Goal: Task Accomplishment & Management: Manage account settings

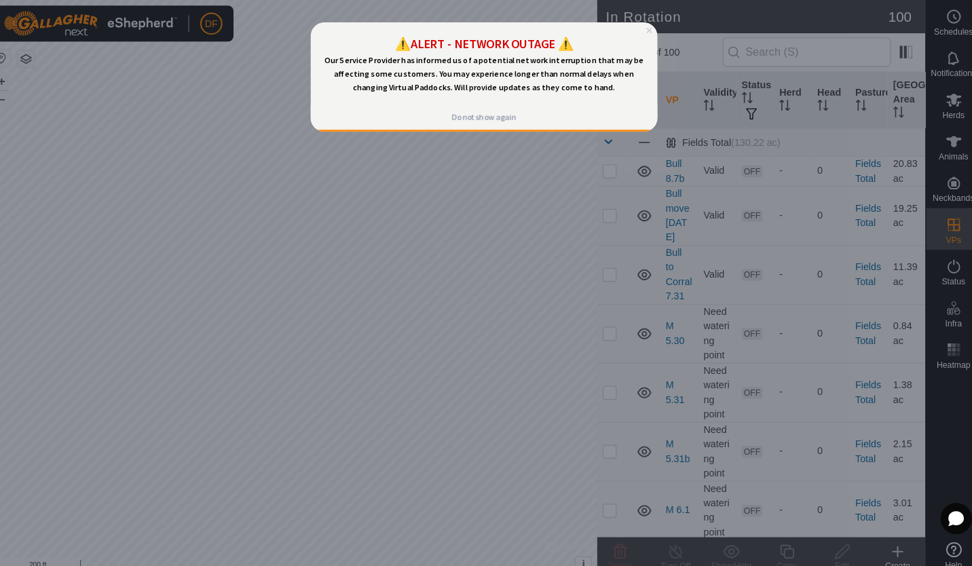
click at [639, 31] on icon "Close Preview" at bounding box center [641, 29] width 5 height 5
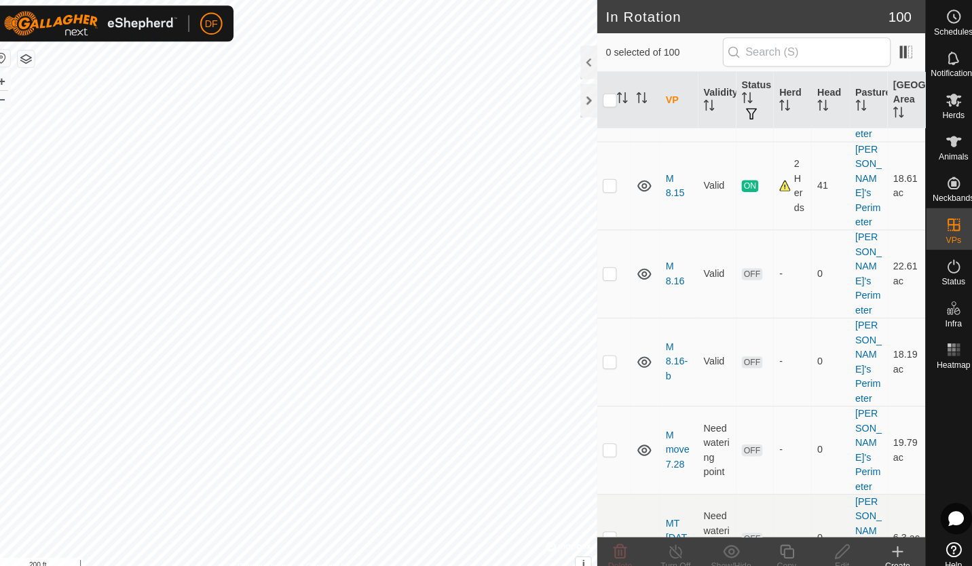
scroll to position [4912, 0]
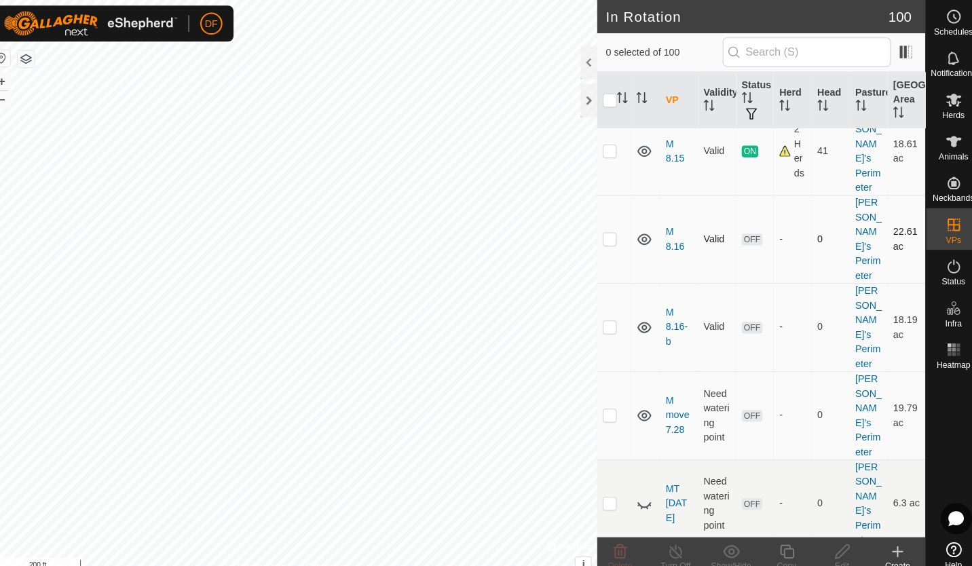
click at [610, 239] on p-checkbox at bounding box center [609, 233] width 14 height 11
checkbox input "true"
click at [605, 153] on p-checkbox at bounding box center [609, 147] width 14 height 11
checkbox input "false"
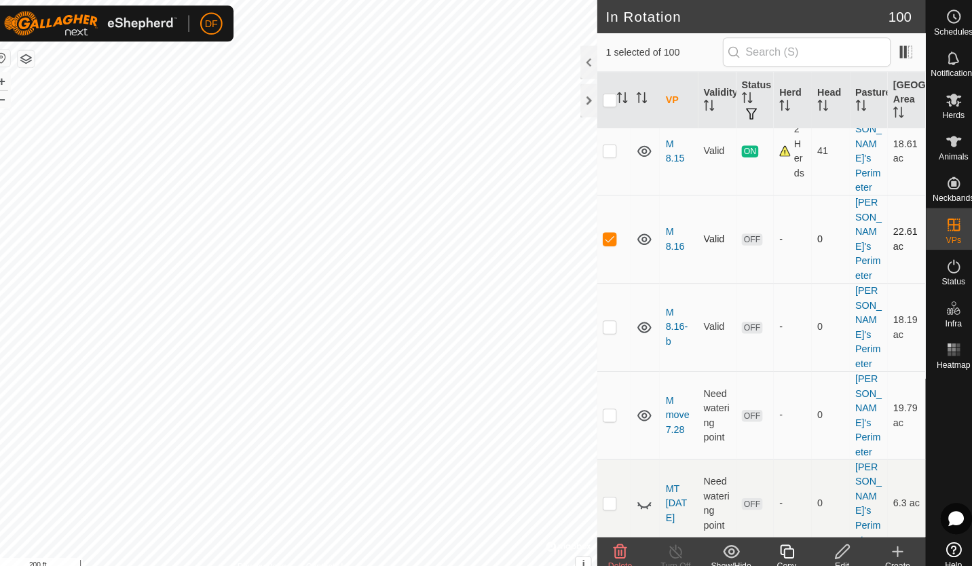
click at [605, 239] on p-checkbox at bounding box center [609, 233] width 14 height 11
click at [607, 239] on p-checkbox at bounding box center [609, 233] width 14 height 11
checkbox input "true"
click at [835, 542] on icon at bounding box center [836, 539] width 17 height 16
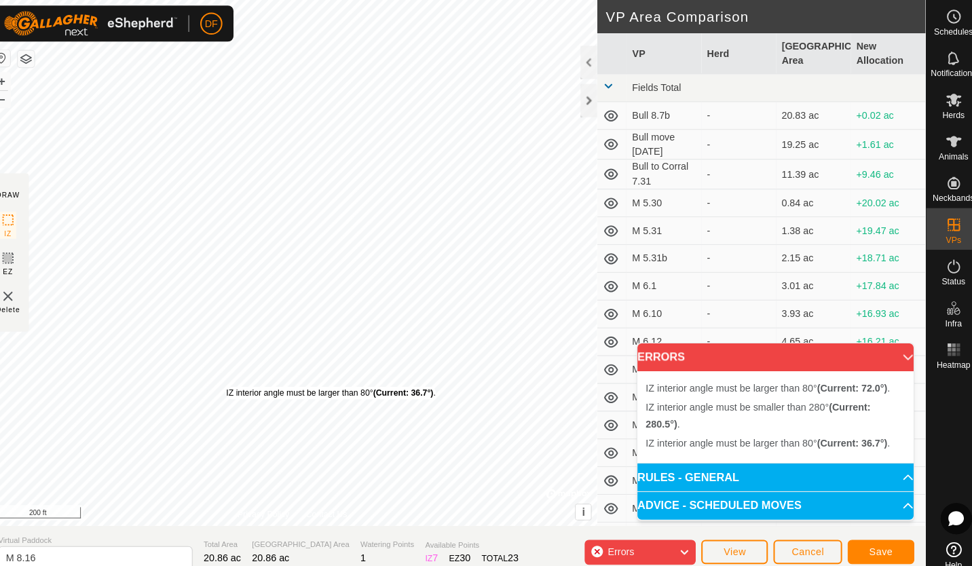
click at [234, 379] on div "IZ interior angle must be larger than 80° (Current: 36.7°) ." at bounding box center [336, 385] width 205 height 12
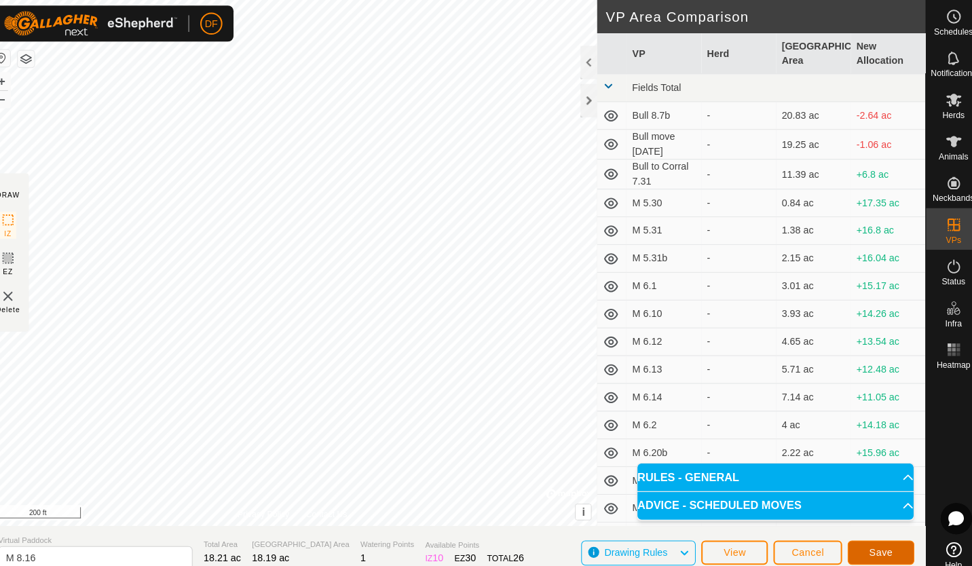
click at [875, 546] on button "Save" at bounding box center [873, 541] width 65 height 24
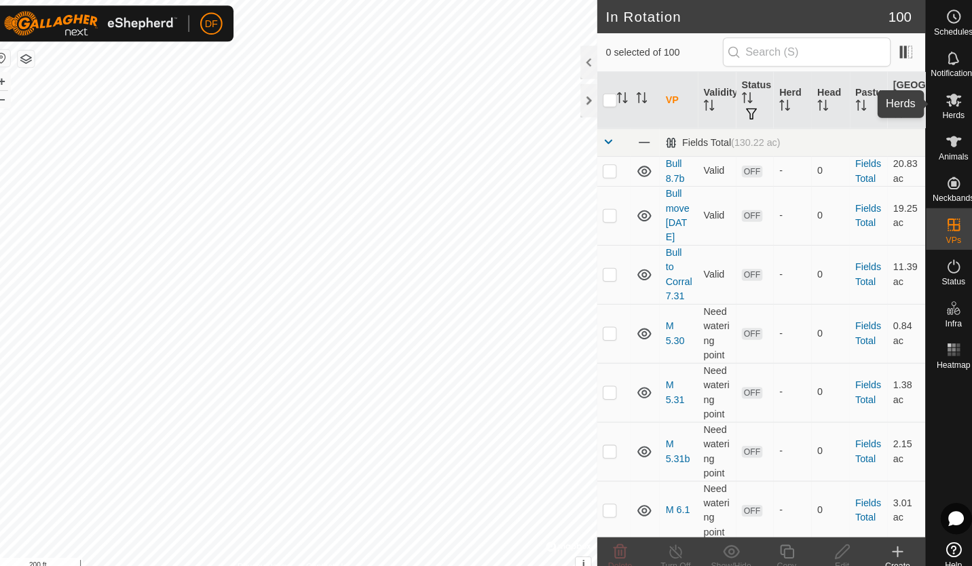
click at [943, 99] on icon at bounding box center [945, 98] width 15 height 13
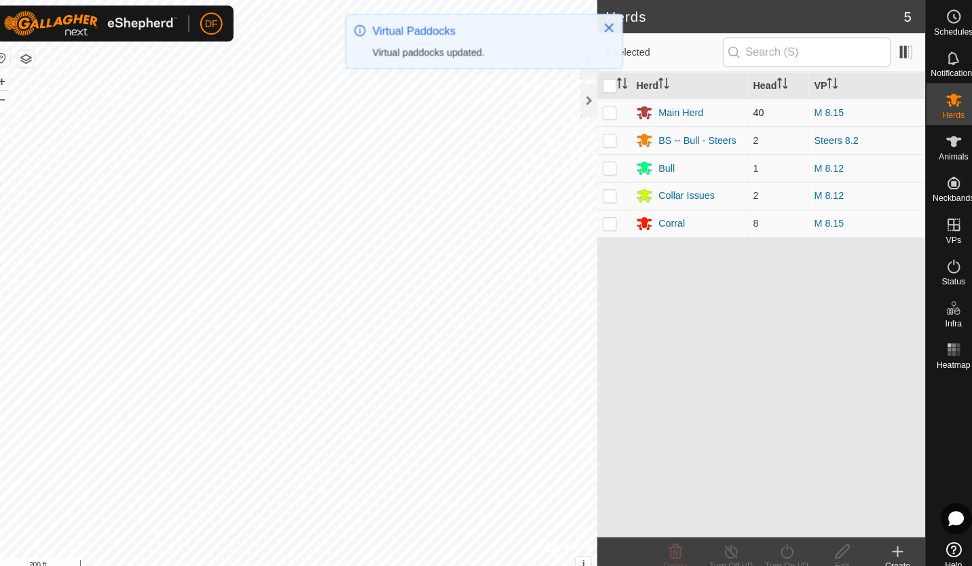
click at [608, 109] on p-checkbox at bounding box center [609, 110] width 14 height 11
checkbox input "true"
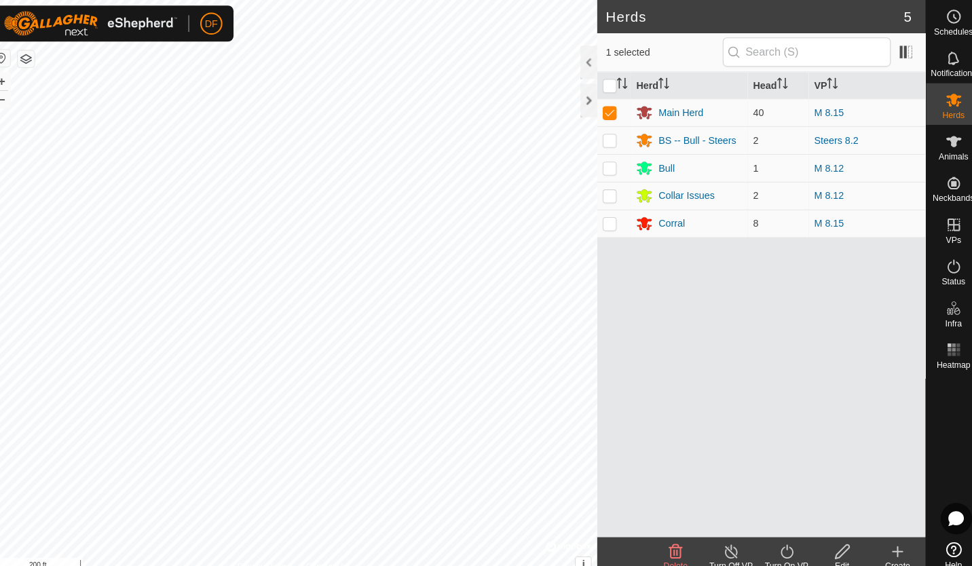
click at [780, 537] on icon at bounding box center [782, 539] width 17 height 16
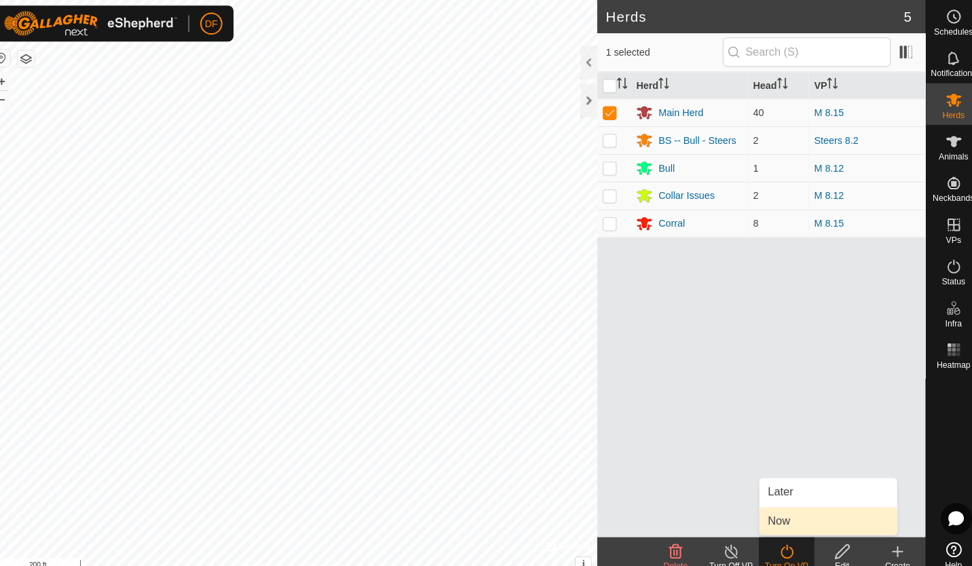
click at [773, 507] on link "Now" at bounding box center [822, 509] width 134 height 27
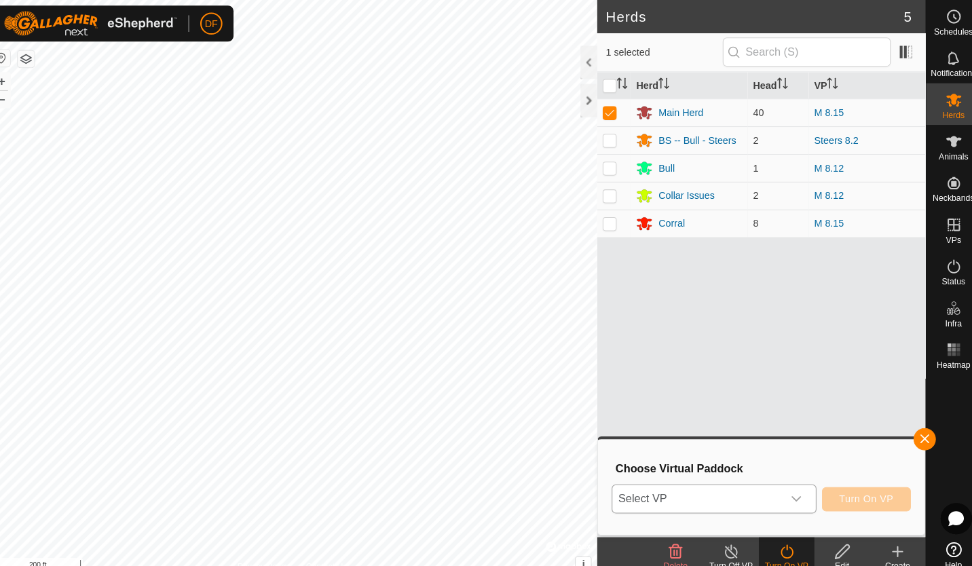
click at [793, 485] on icon "dropdown trigger" at bounding box center [791, 487] width 11 height 11
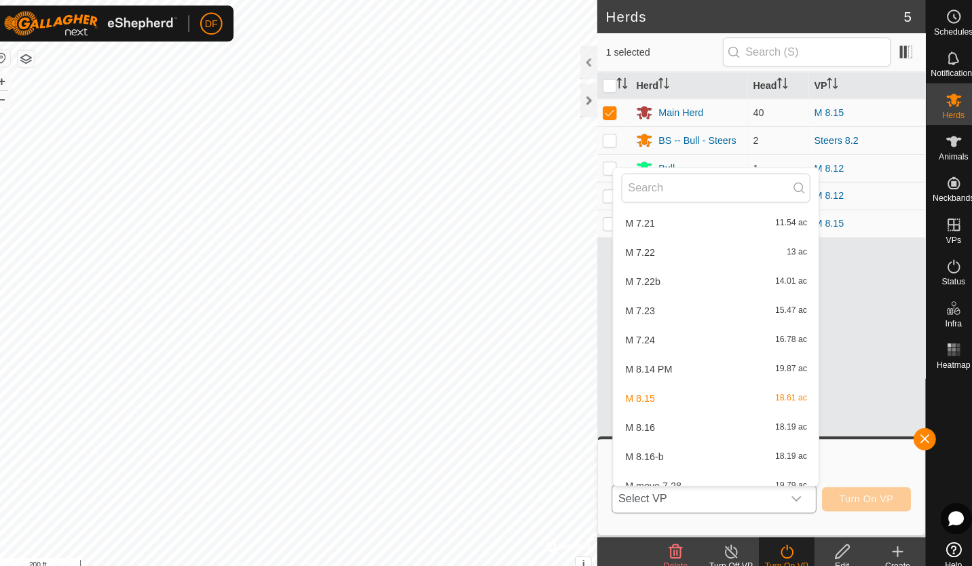
scroll to position [2604, 0]
click at [645, 415] on li "M 8.16 18.19 ac" at bounding box center [712, 413] width 201 height 27
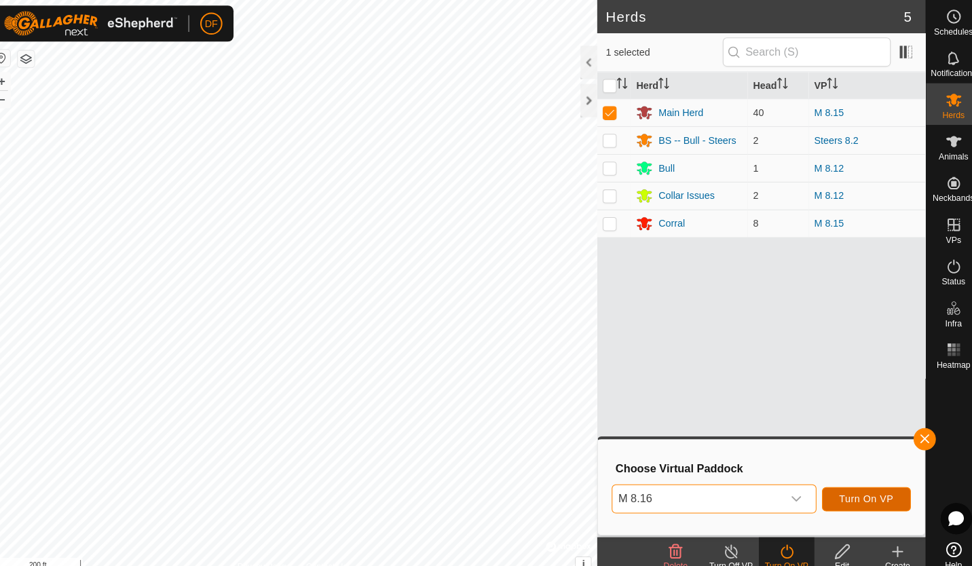
click at [848, 482] on span "Turn On VP" at bounding box center [859, 487] width 53 height 11
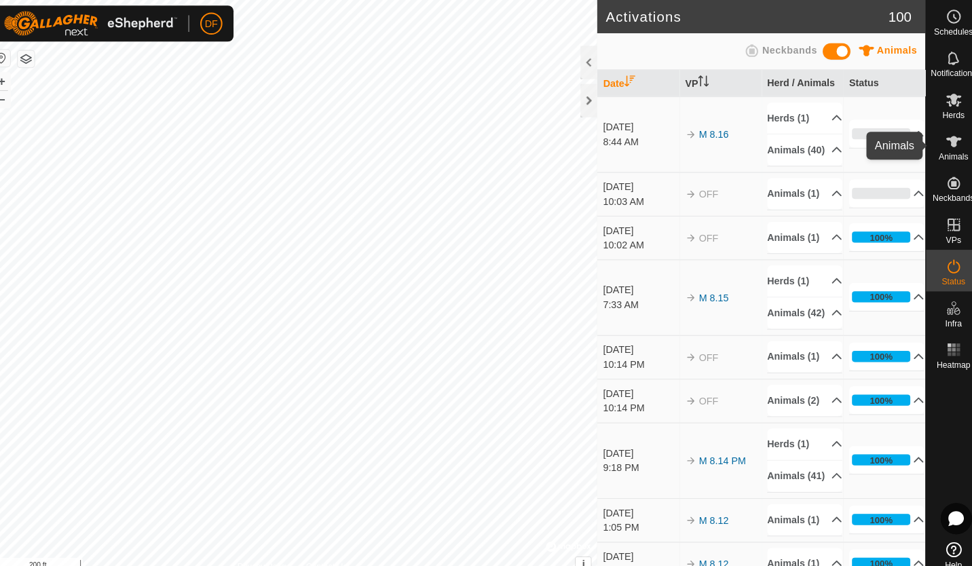
click at [943, 140] on icon at bounding box center [945, 138] width 15 height 11
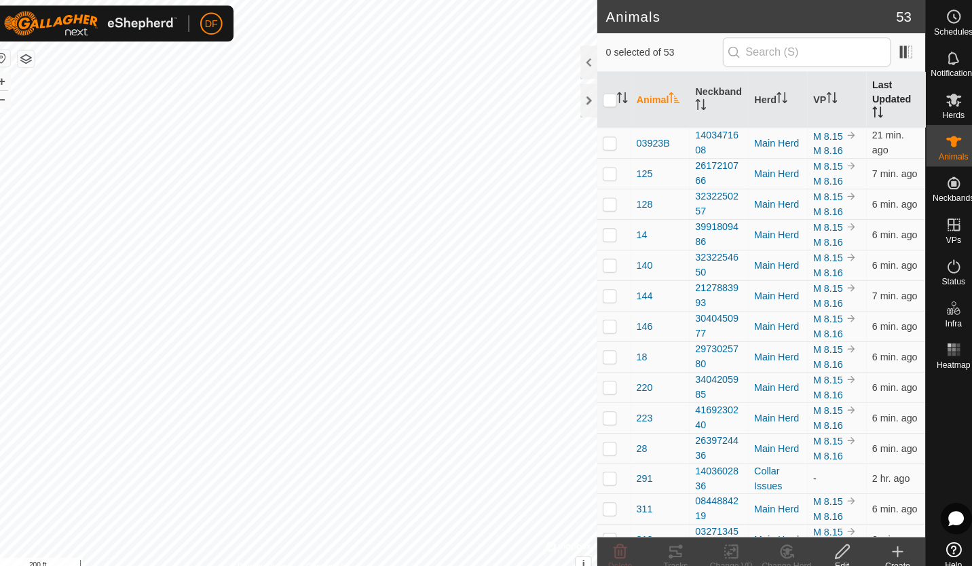
click at [869, 92] on th "Last Updated" at bounding box center [889, 98] width 58 height 55
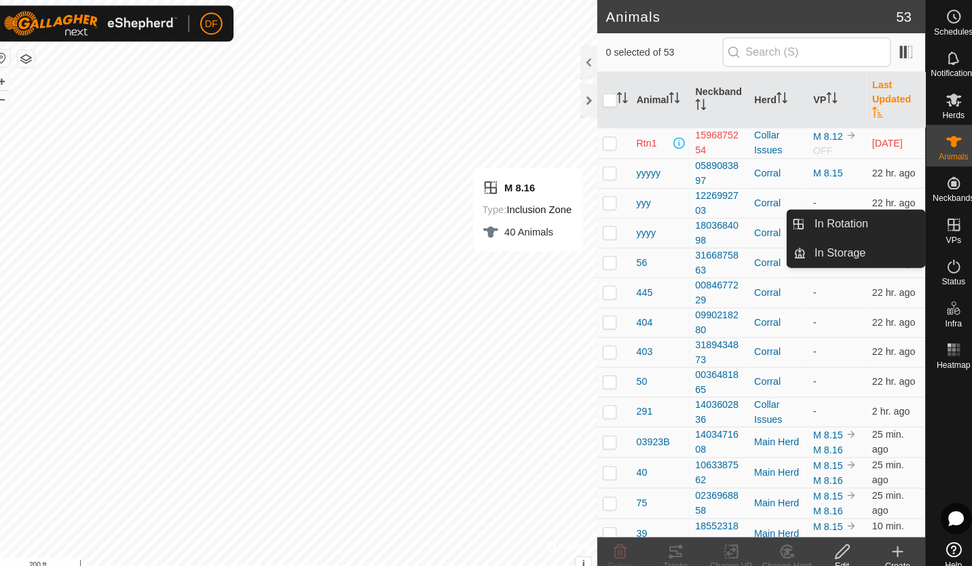
click at [946, 228] on es-virtualpaddocks-svg-icon at bounding box center [945, 220] width 24 height 22
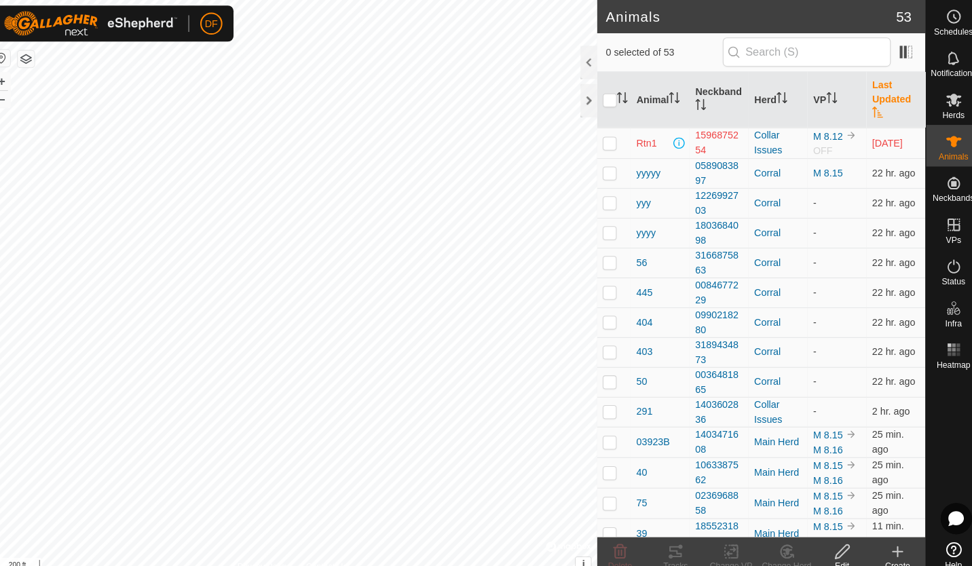
click at [888, 540] on icon at bounding box center [890, 539] width 16 height 16
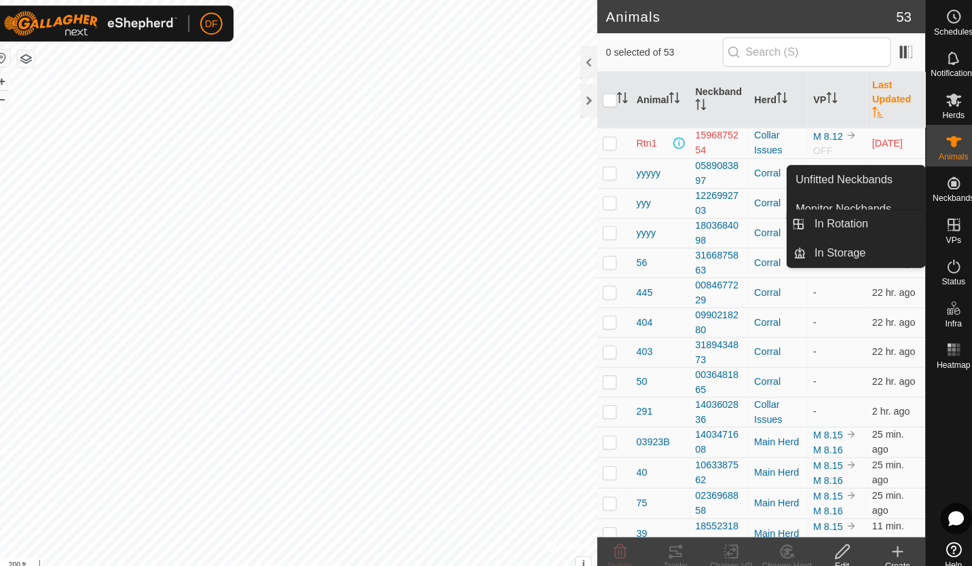
click at [941, 219] on icon at bounding box center [945, 220] width 12 height 12
click at [847, 228] on link "In Rotation" at bounding box center [859, 219] width 116 height 27
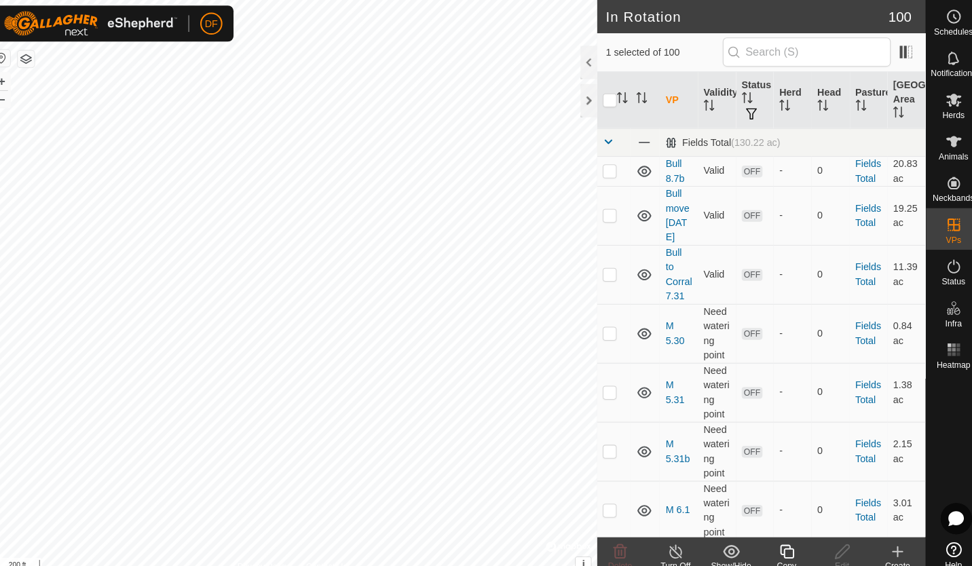
click at [890, 540] on icon at bounding box center [890, 540] width 0 height 10
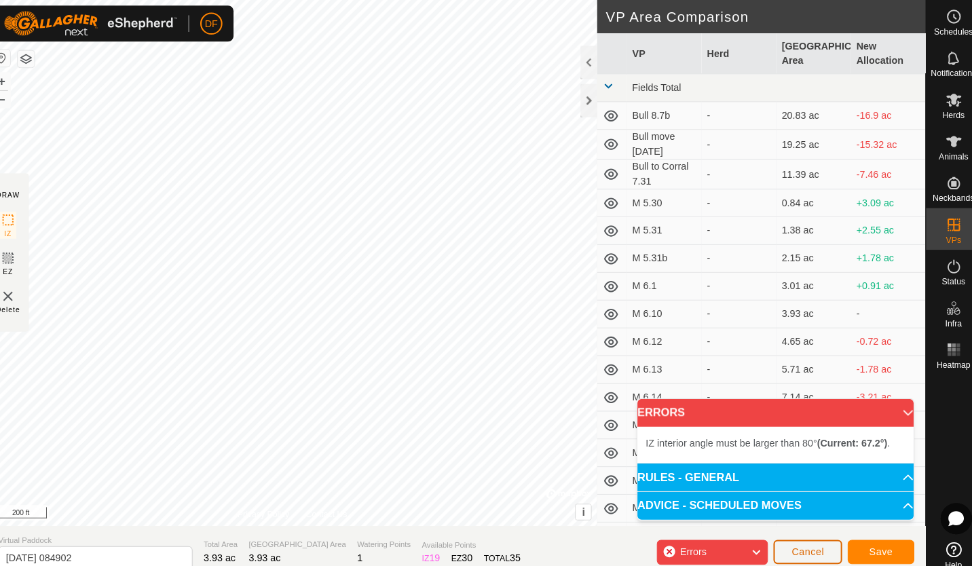
click at [796, 541] on span "Cancel" at bounding box center [802, 539] width 32 height 11
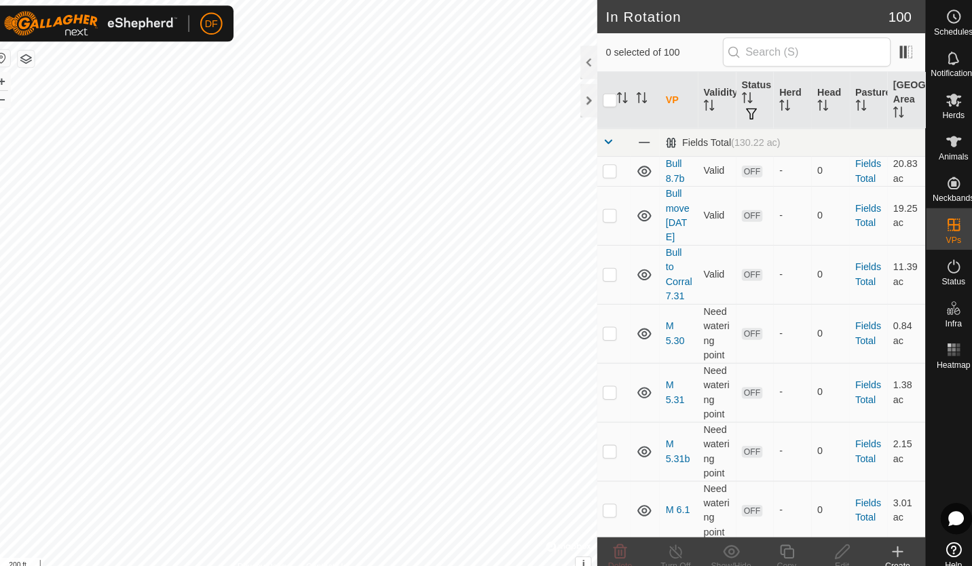
click at [893, 537] on icon at bounding box center [890, 539] width 16 height 16
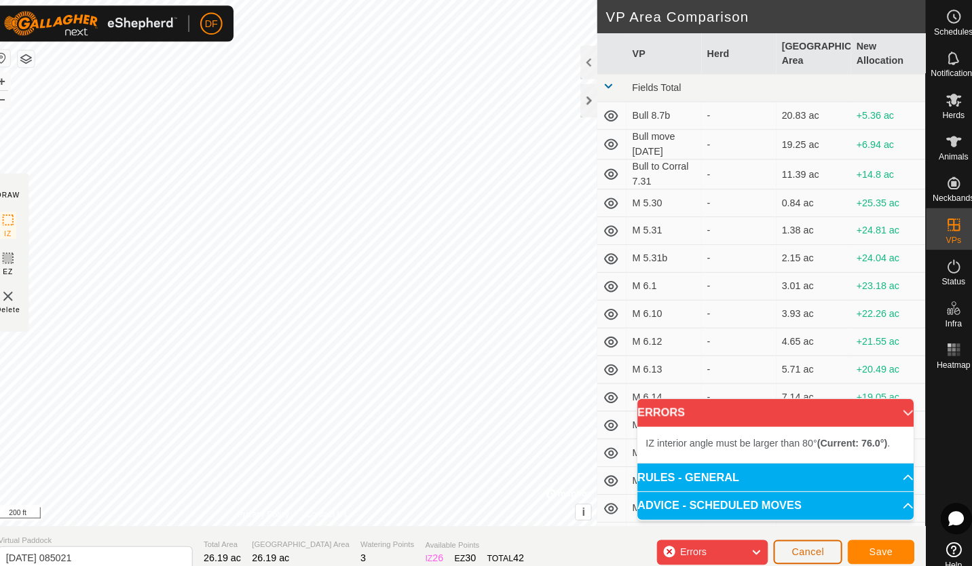
click at [803, 541] on span "Cancel" at bounding box center [802, 539] width 32 height 11
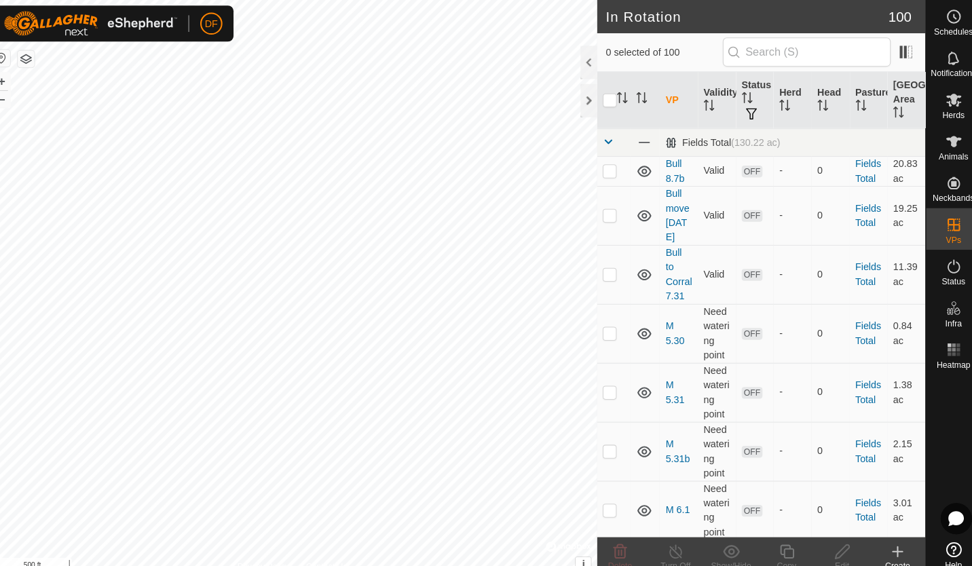
checkbox input "true"
click at [782, 541] on icon at bounding box center [782, 539] width 17 height 16
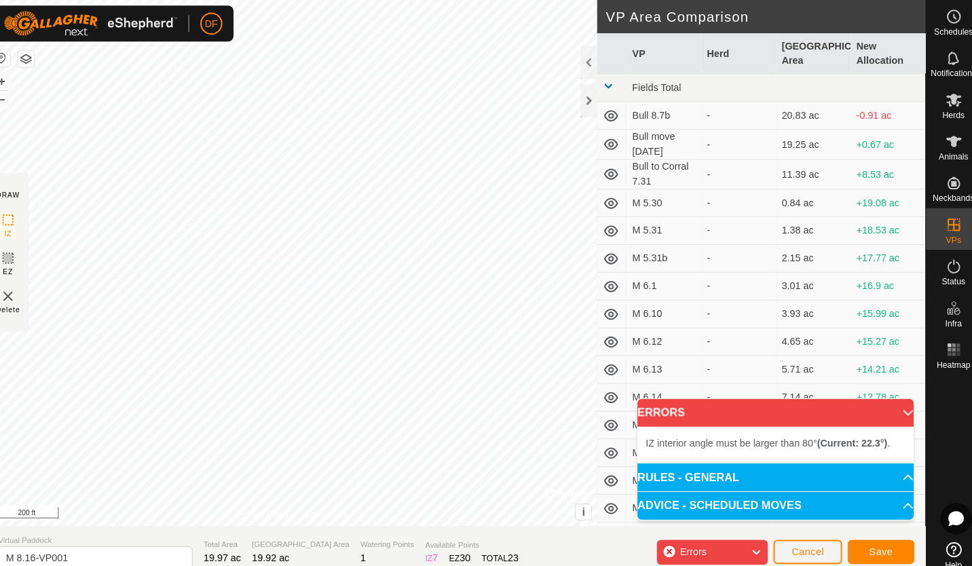
click at [522, 183] on div "IZ interior angle must be larger than 80° (Current: 22.3°) . + – ⇧ i © Mapbox ,…" at bounding box center [298, 257] width 596 height 514
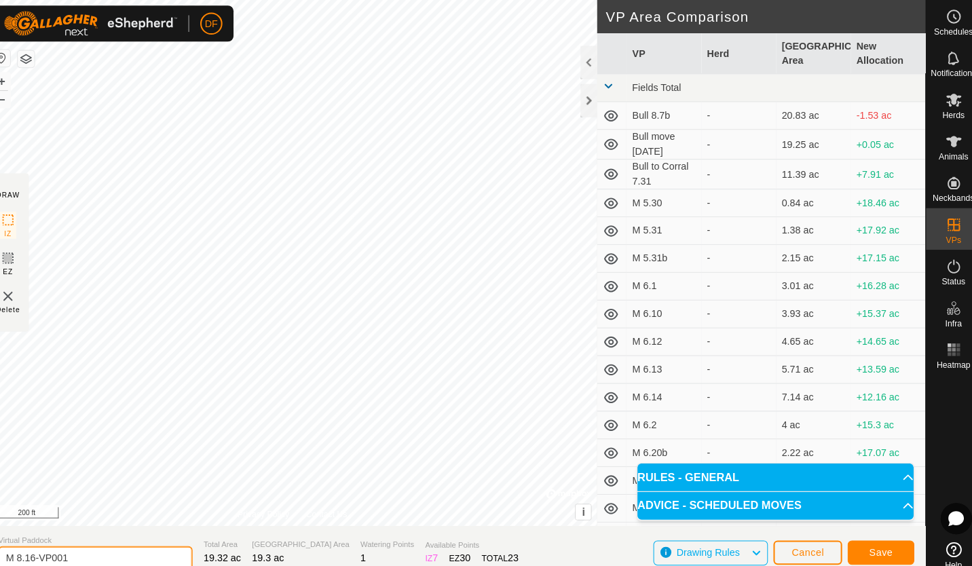
drag, startPoint x: 121, startPoint y: 546, endPoint x: 10, endPoint y: 559, distance: 112.0
click at [10, 559] on section "Virtual Paddock M 8.16-VP001 Total Area 19.32 ac Grazing Area 19.3 ac Watering …" at bounding box center [458, 540] width 917 height 52
type input "M 8.19"
click at [873, 538] on span "Save" at bounding box center [873, 540] width 23 height 11
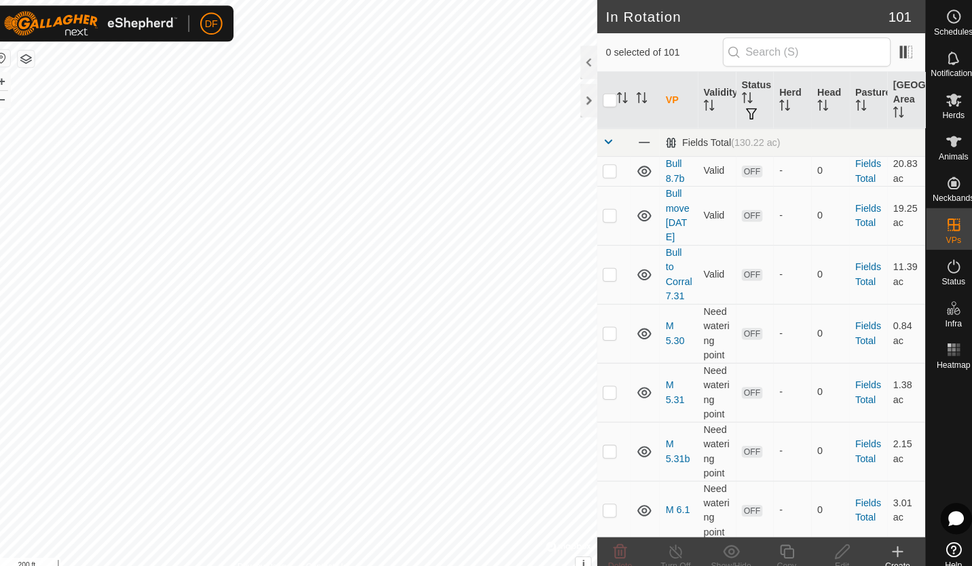
click at [890, 540] on icon at bounding box center [890, 540] width 0 height 10
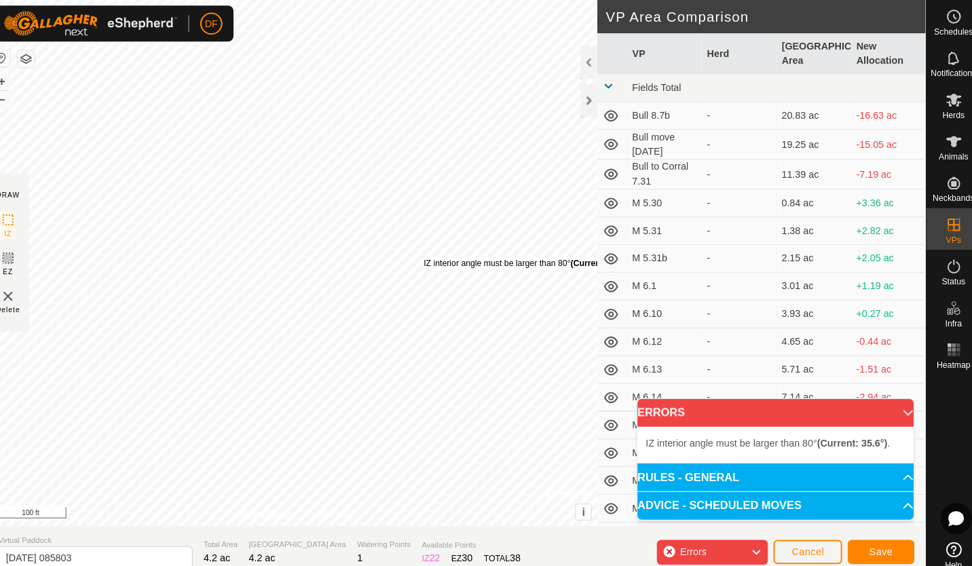
click at [427, 252] on div "IZ interior angle must be larger than 80° (Current: 35.6°) ." at bounding box center [529, 258] width 205 height 12
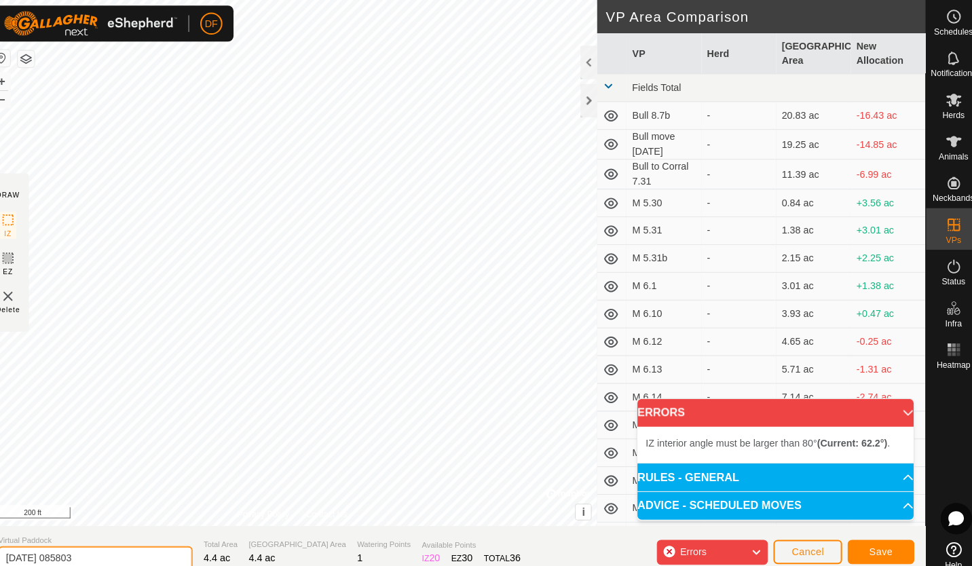
drag, startPoint x: 126, startPoint y: 546, endPoint x: 10, endPoint y: 555, distance: 116.4
click at [10, 555] on section "Virtual Paddock 2025-08-16 085803 Total Area 4.4 ac Grazing Area 4.4 ac Waterin…" at bounding box center [458, 540] width 917 height 52
type input "M 8.18"
click at [542, 169] on div "IZ interior angle must be larger than 80° (Current: 62.2°) . + – ⇧ i © Mapbox ,…" at bounding box center [298, 257] width 596 height 514
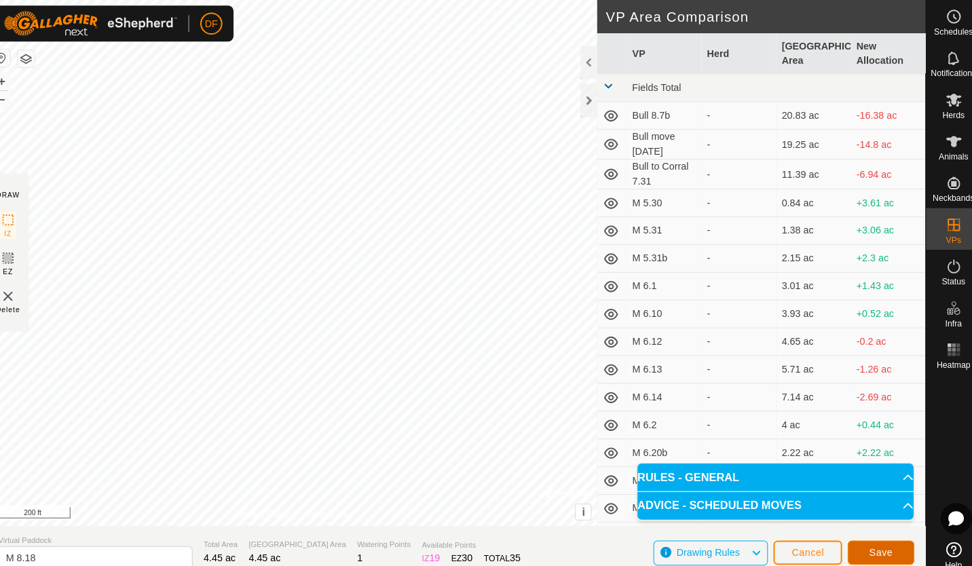
click at [869, 542] on span "Save" at bounding box center [873, 540] width 23 height 11
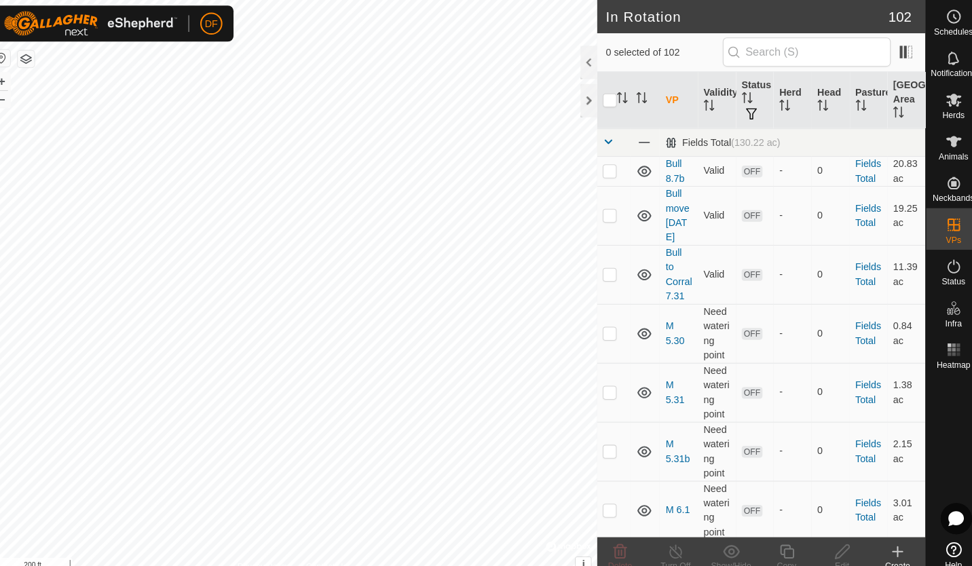
checkbox input "true"
click at [781, 540] on icon at bounding box center [782, 539] width 17 height 16
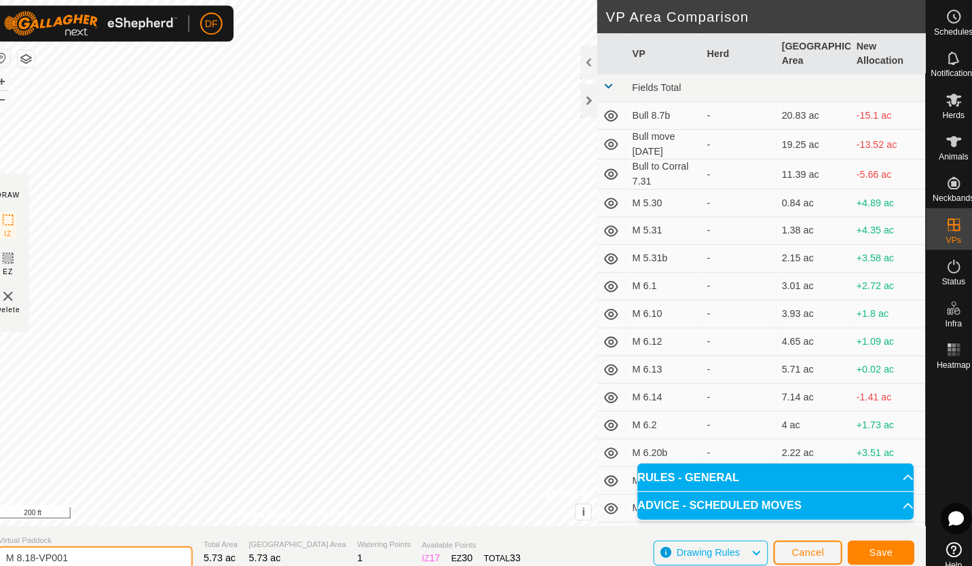
drag, startPoint x: 114, startPoint y: 547, endPoint x: 12, endPoint y: 552, distance: 101.9
click at [10, 554] on section "Virtual Paddock M 8.18-VP001 Total Area 5.73 ac Grazing Area 5.73 ac Watering P…" at bounding box center [458, 540] width 917 height 52
type input "M 8.20"
click at [873, 539] on span "Save" at bounding box center [873, 540] width 23 height 11
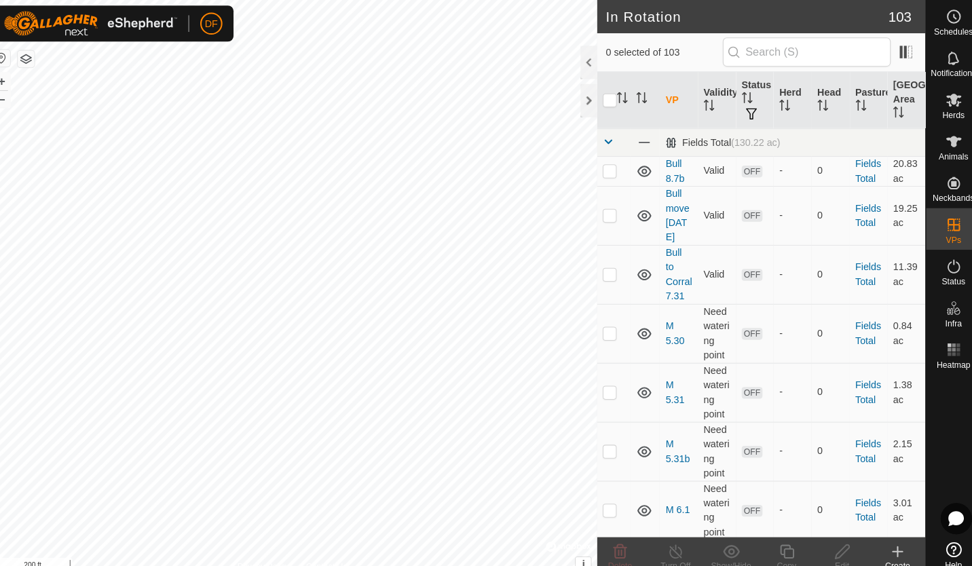
click at [888, 541] on icon at bounding box center [890, 539] width 16 height 16
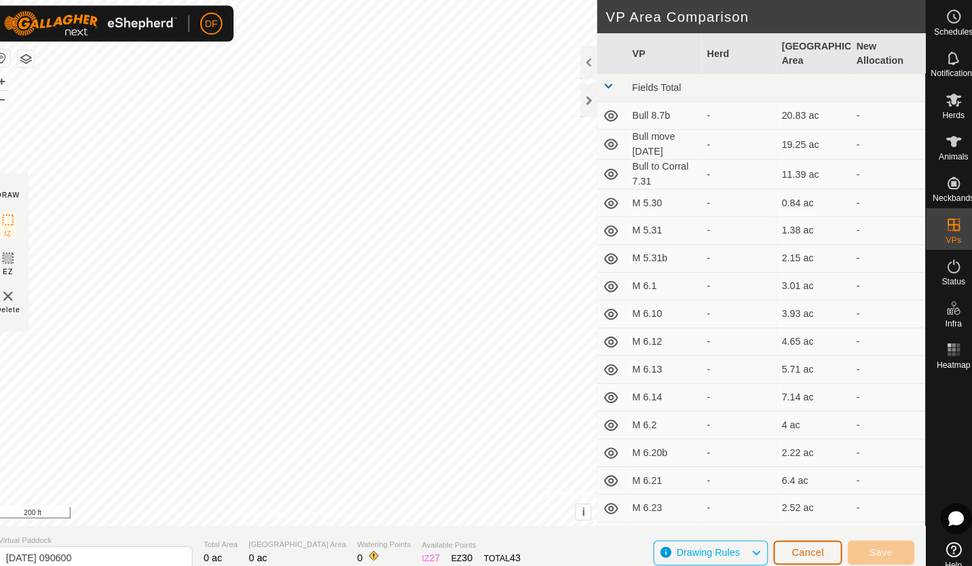
click at [804, 539] on span "Cancel" at bounding box center [802, 540] width 32 height 11
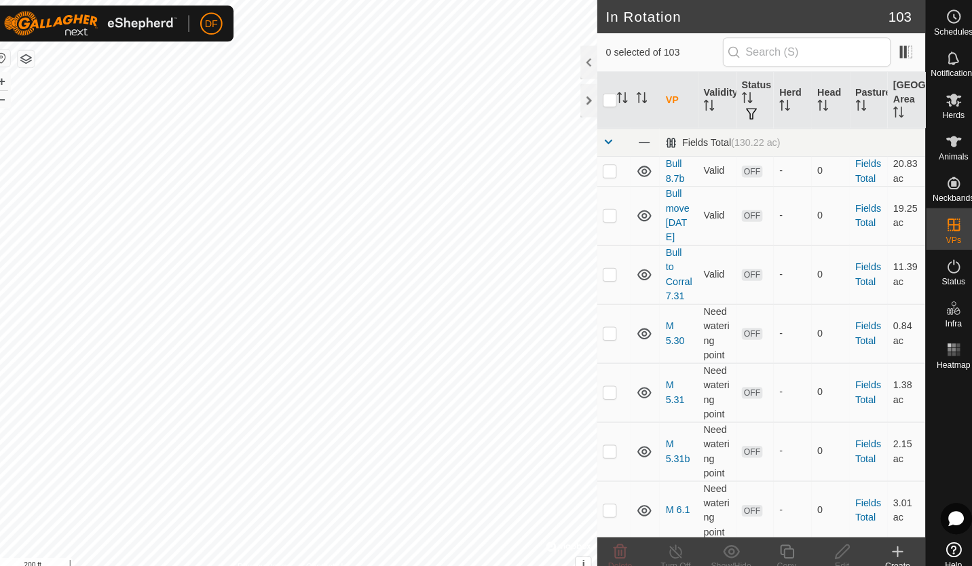
checkbox input "true"
click at [779, 540] on icon at bounding box center [782, 540] width 14 height 14
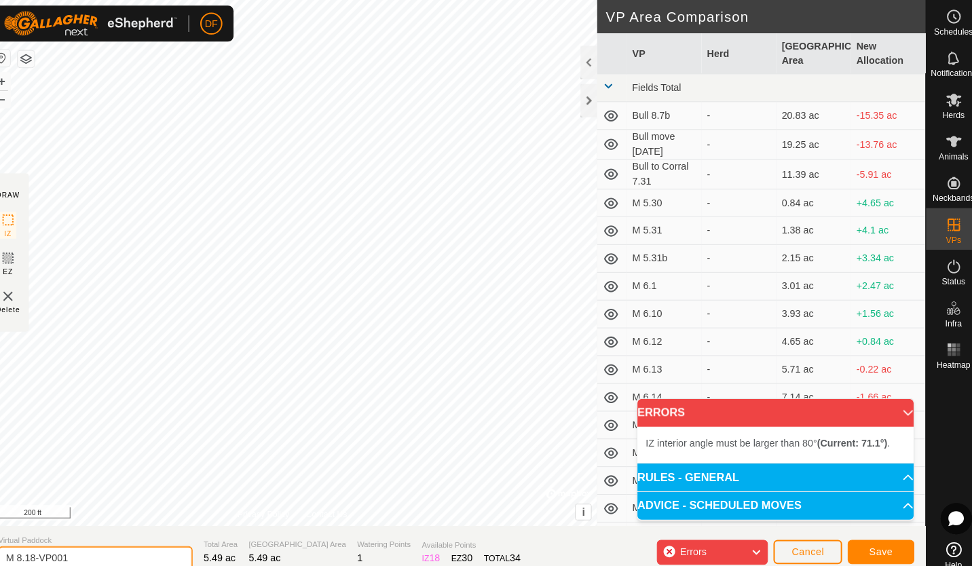
drag, startPoint x: 124, startPoint y: 548, endPoint x: 97, endPoint y: 553, distance: 26.9
click at [97, 553] on input "M 8.18-VP001" at bounding box center [106, 546] width 190 height 24
click at [801, 541] on span "Cancel" at bounding box center [802, 539] width 32 height 11
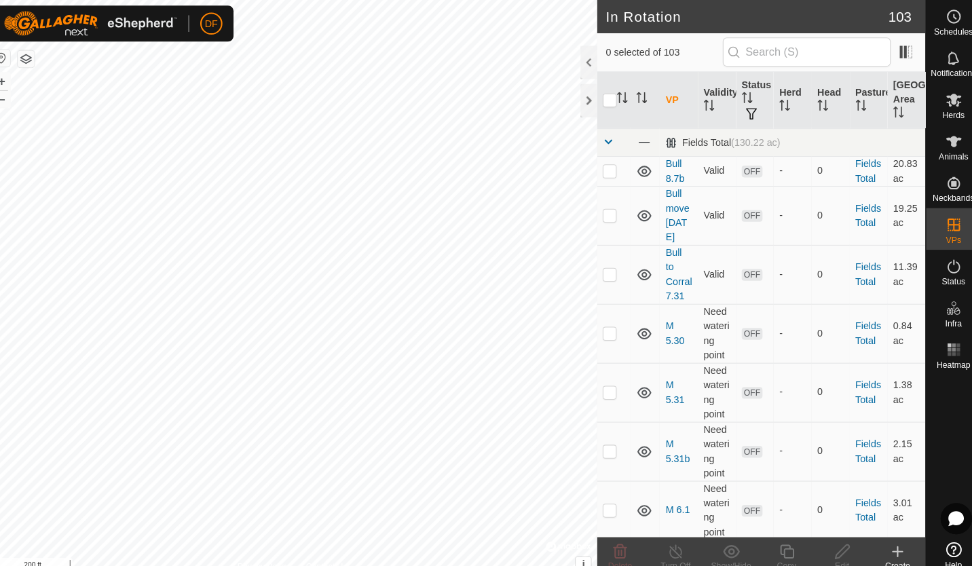
checkbox input "true"
click at [780, 535] on icon at bounding box center [782, 539] width 17 height 16
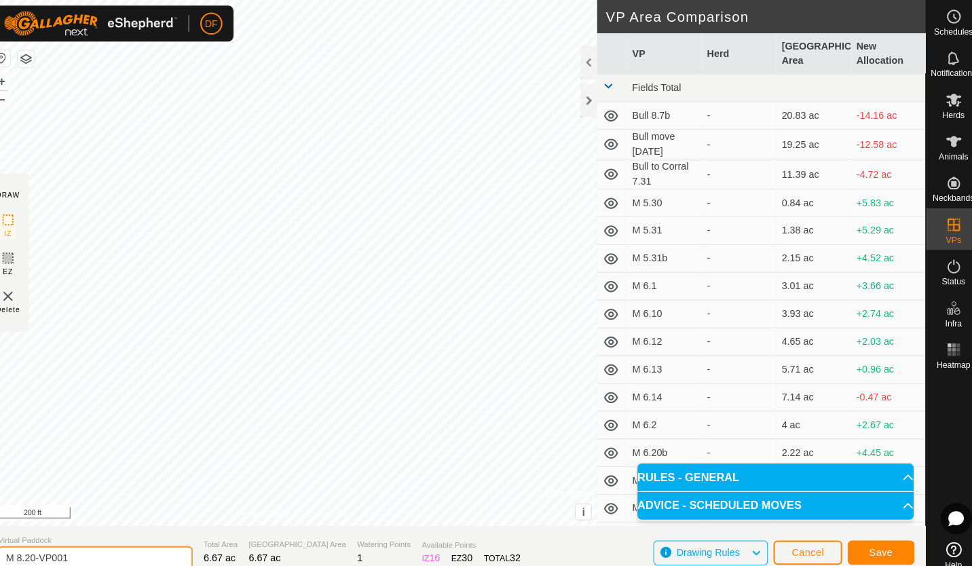
drag, startPoint x: 109, startPoint y: 545, endPoint x: 10, endPoint y: 564, distance: 101.5
click at [10, 564] on section "Virtual Paddock M 8.20-VP001 Total Area 6.67 ac Grazing Area 6.67 ac Watering P…" at bounding box center [458, 540] width 917 height 52
type input "M 8.21"
click at [871, 543] on span "Save" at bounding box center [873, 540] width 23 height 11
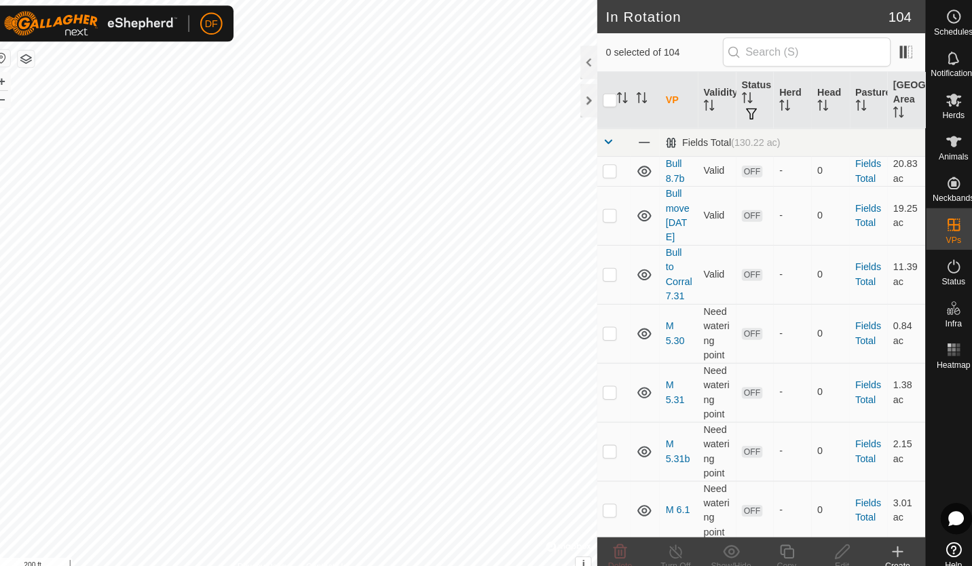
checkbox input "true"
click at [782, 536] on icon at bounding box center [782, 540] width 14 height 14
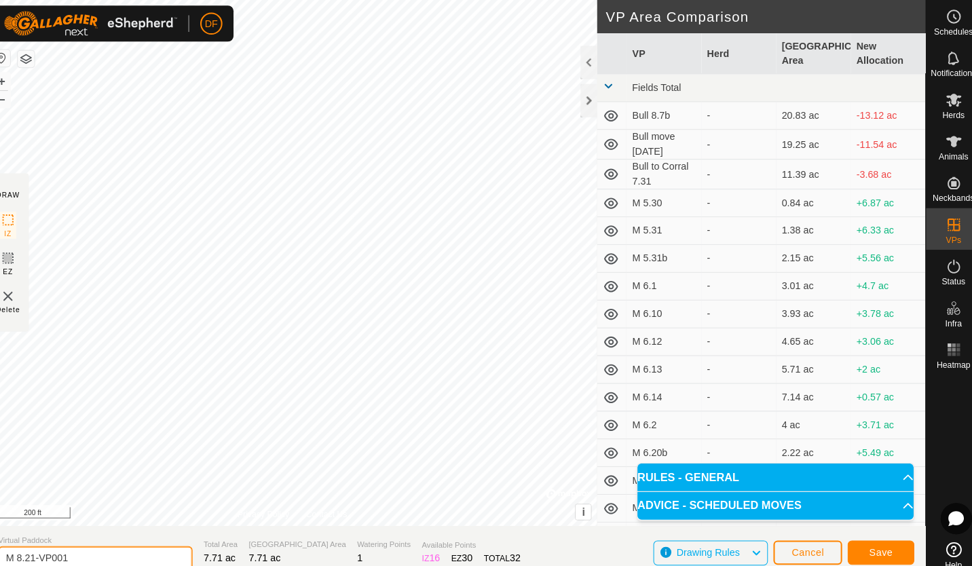
click at [90, 546] on input "M 8.21-VP001" at bounding box center [106, 546] width 190 height 24
type input "M 8.22"
click at [874, 539] on span "Save" at bounding box center [873, 540] width 23 height 11
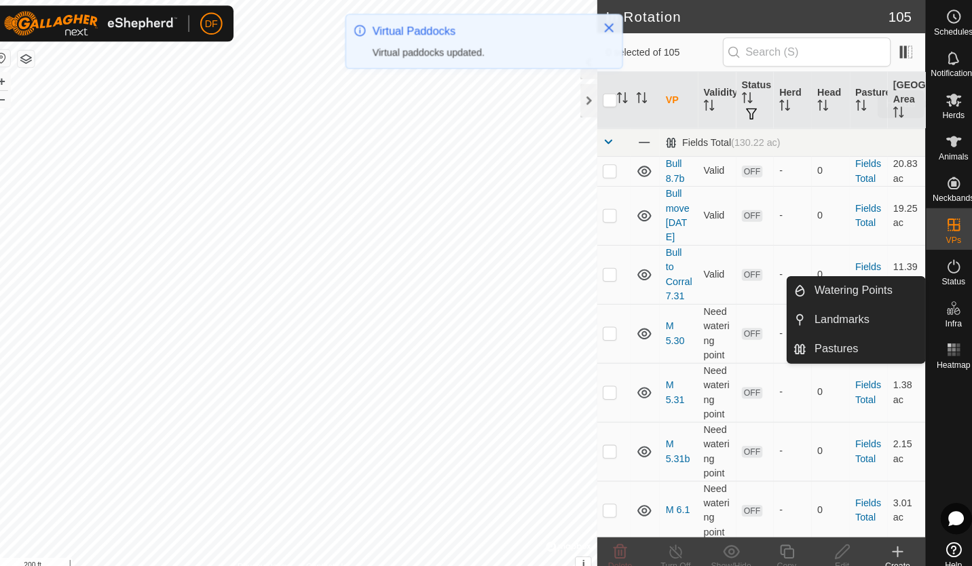
click at [944, 98] on icon at bounding box center [945, 98] width 15 height 13
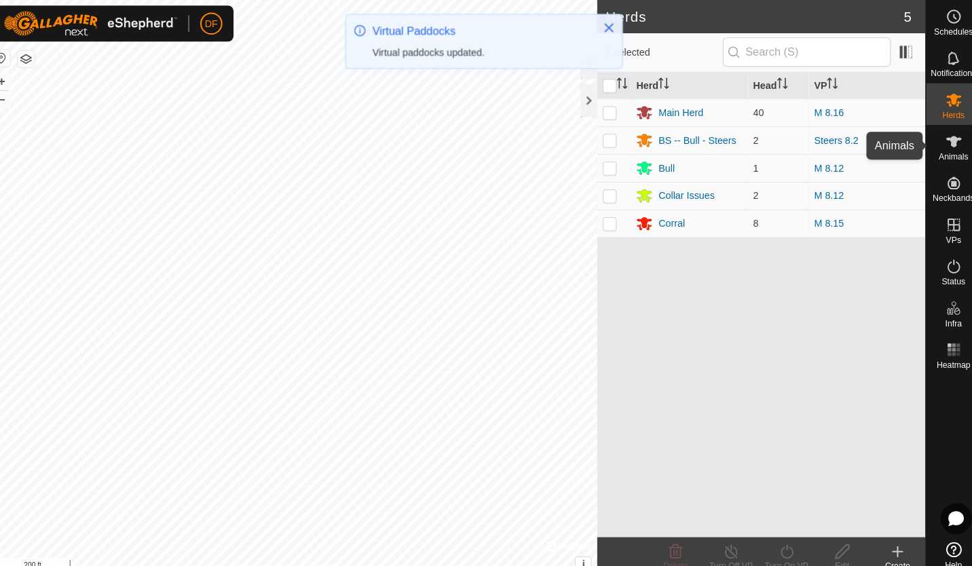
click at [944, 137] on icon at bounding box center [945, 138] width 15 height 11
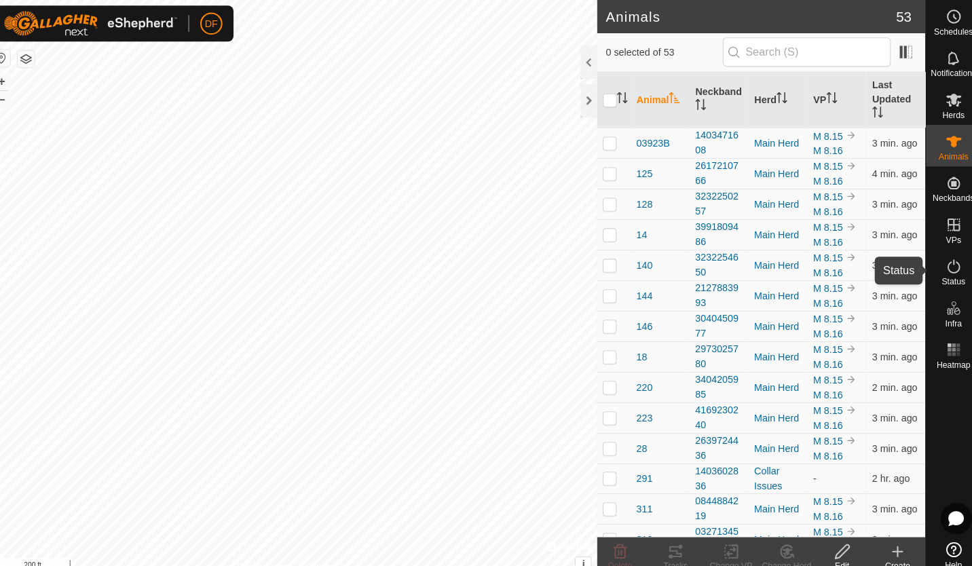
click at [941, 264] on icon at bounding box center [945, 260] width 16 height 16
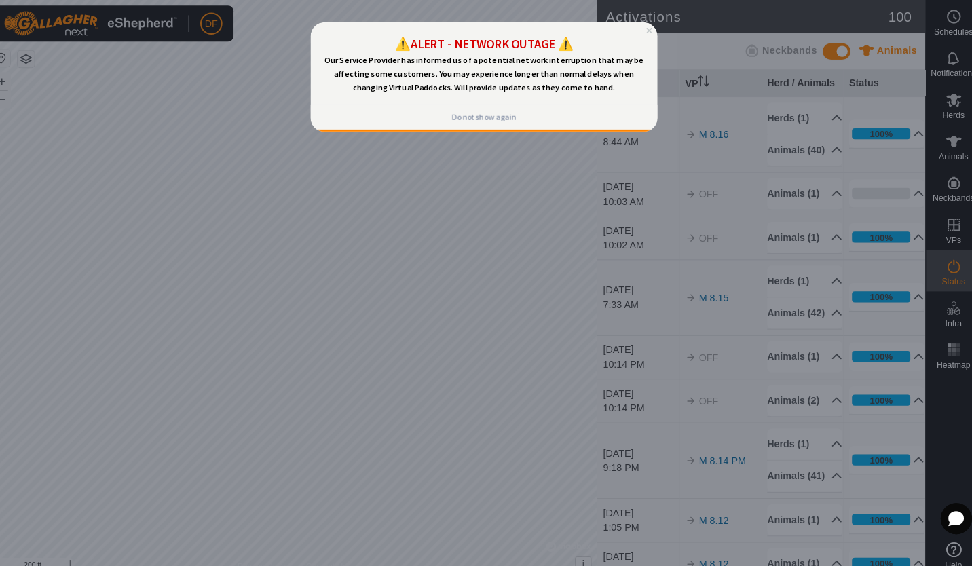
click at [642, 29] on icon "Close Preview" at bounding box center [641, 29] width 5 height 5
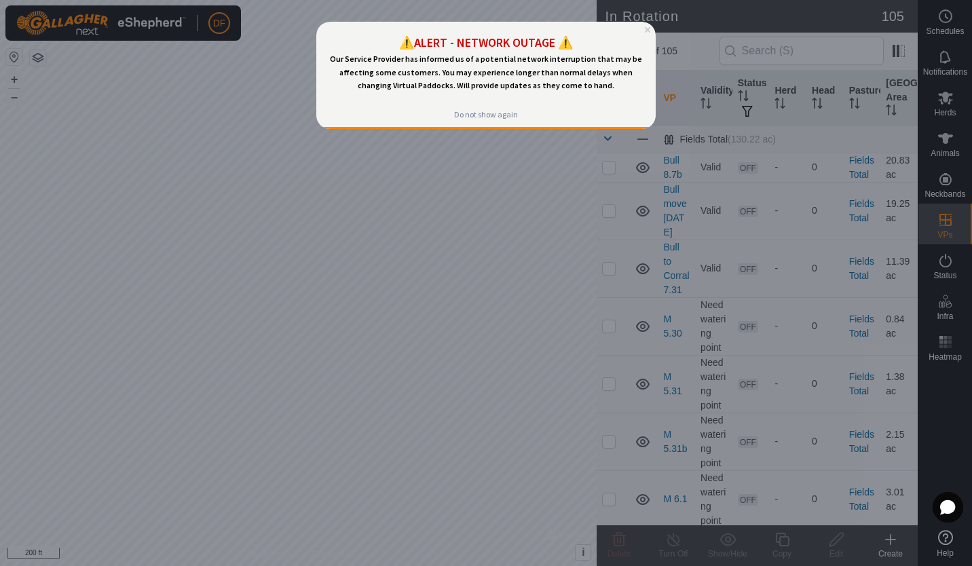
click at [650, 26] on div "⚠️ALERT - NETWORK OUTAGE ⚠️ Our Service Provider has informed us of a potential…" at bounding box center [485, 62] width 339 height 81
click at [646, 28] on icon "Close Preview" at bounding box center [647, 29] width 5 height 5
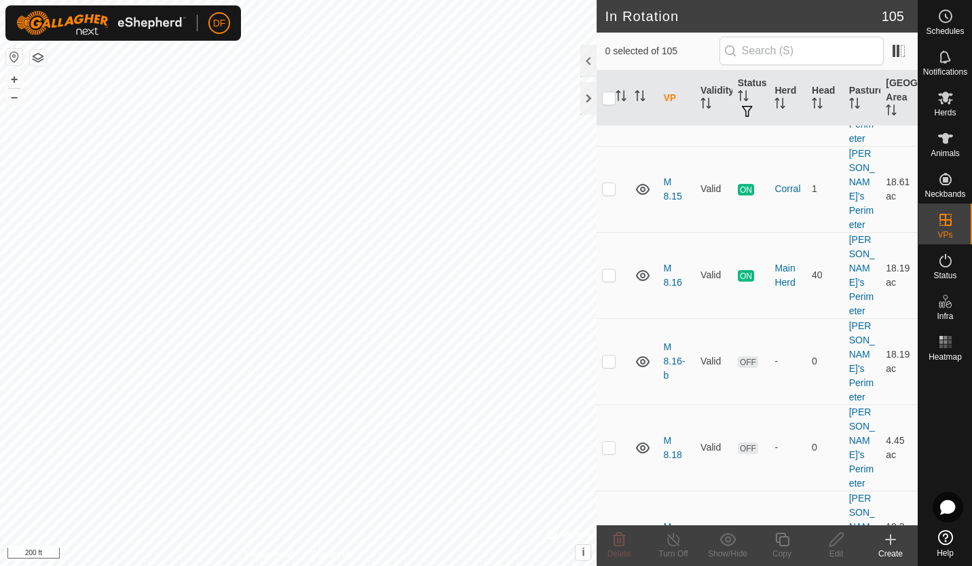
scroll to position [4893, 0]
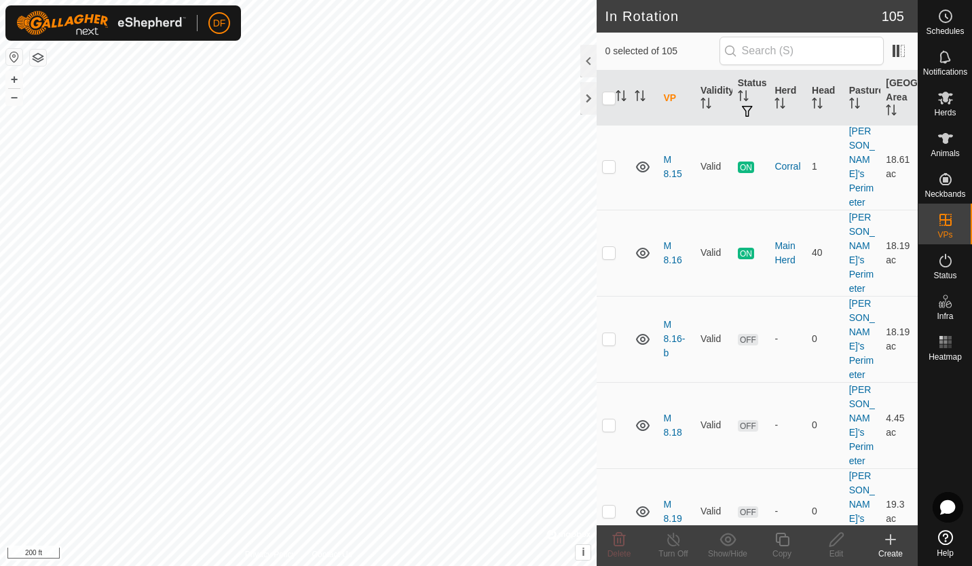
click at [608, 172] on p-checkbox at bounding box center [609, 166] width 14 height 11
checkbox input "true"
click at [944, 98] on icon at bounding box center [945, 98] width 15 height 13
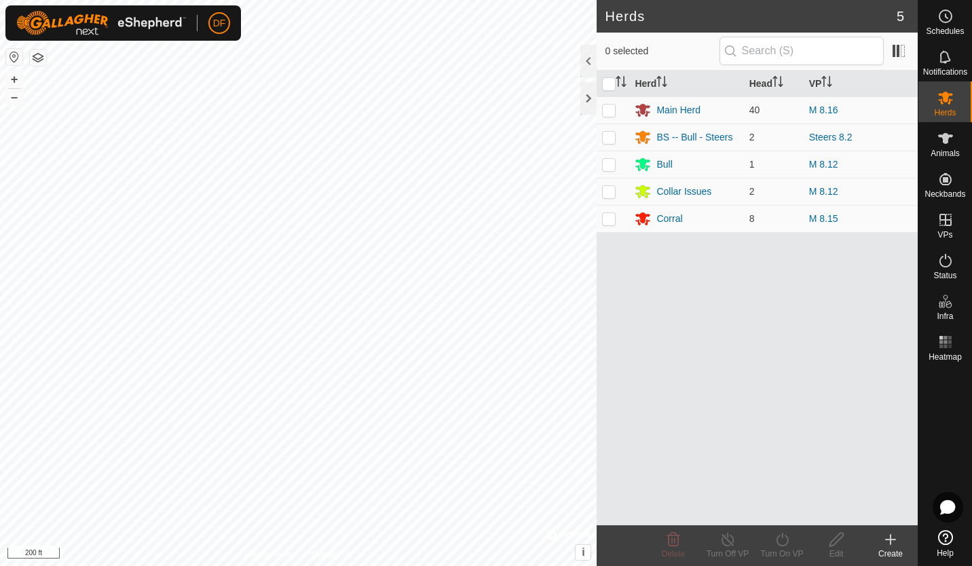
click at [612, 217] on p-checkbox at bounding box center [609, 218] width 14 height 11
checkbox input "true"
click at [662, 220] on div "Corral" at bounding box center [669, 219] width 26 height 14
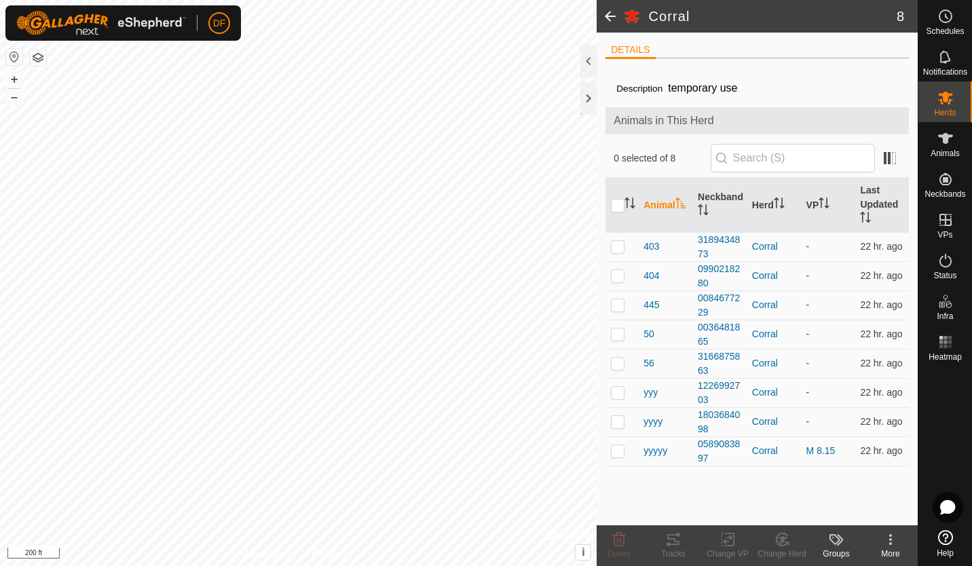
click at [615, 449] on p-checkbox at bounding box center [618, 450] width 14 height 11
checkbox input "true"
click at [607, 20] on span at bounding box center [609, 16] width 27 height 33
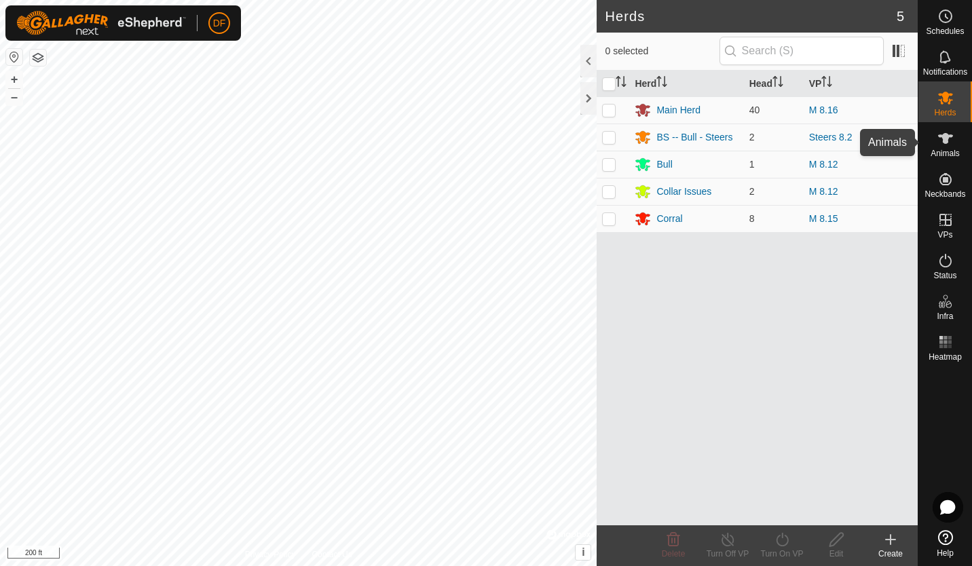
click at [941, 141] on icon at bounding box center [945, 138] width 16 height 16
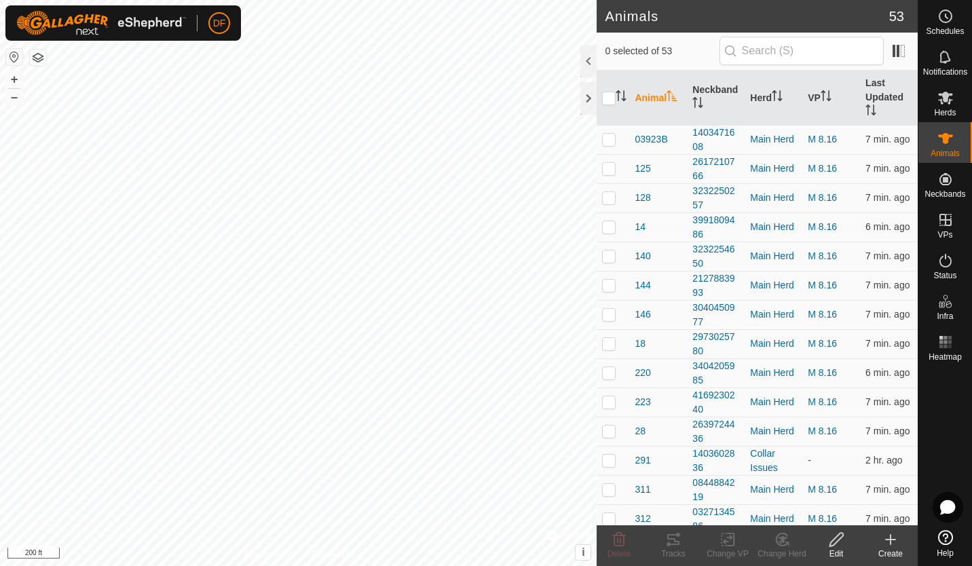
click at [820, 96] on icon "Activate to sort" at bounding box center [825, 95] width 11 height 11
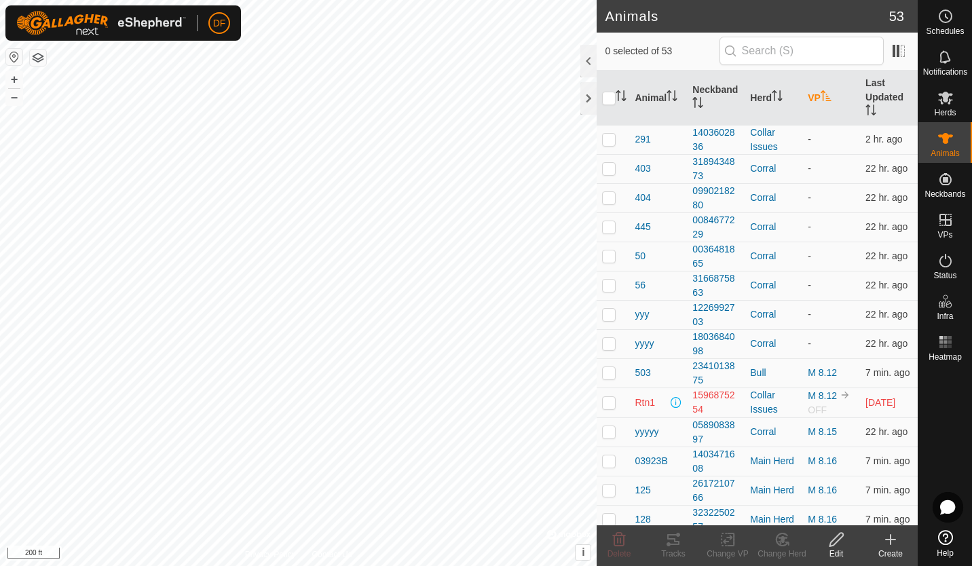
click at [609, 433] on p-checkbox at bounding box center [609, 431] width 14 height 11
checkbox input "true"
click at [725, 538] on icon at bounding box center [727, 539] width 17 height 16
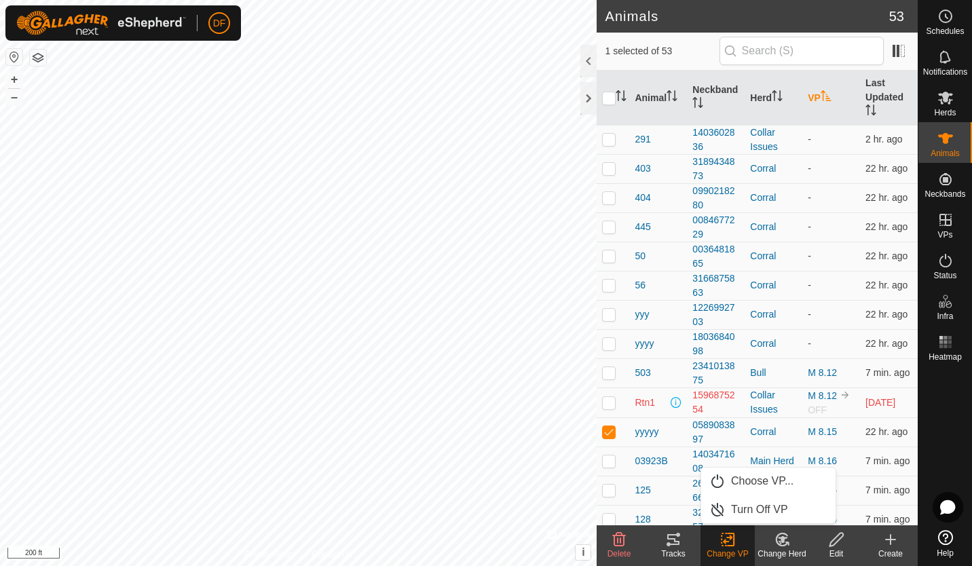
click at [751, 506] on link "Turn Off VP" at bounding box center [768, 509] width 134 height 27
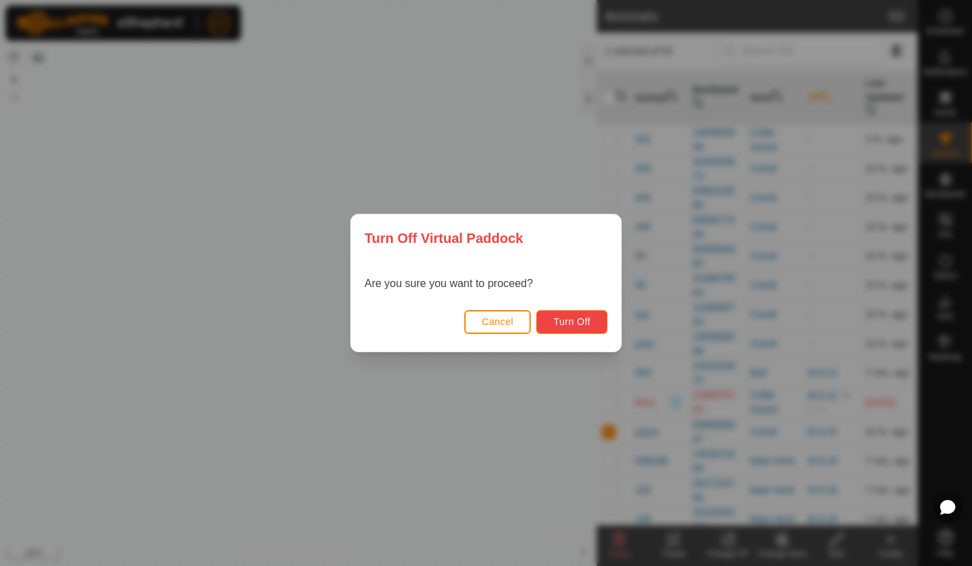
click at [576, 316] on span "Turn Off" at bounding box center [571, 321] width 37 height 11
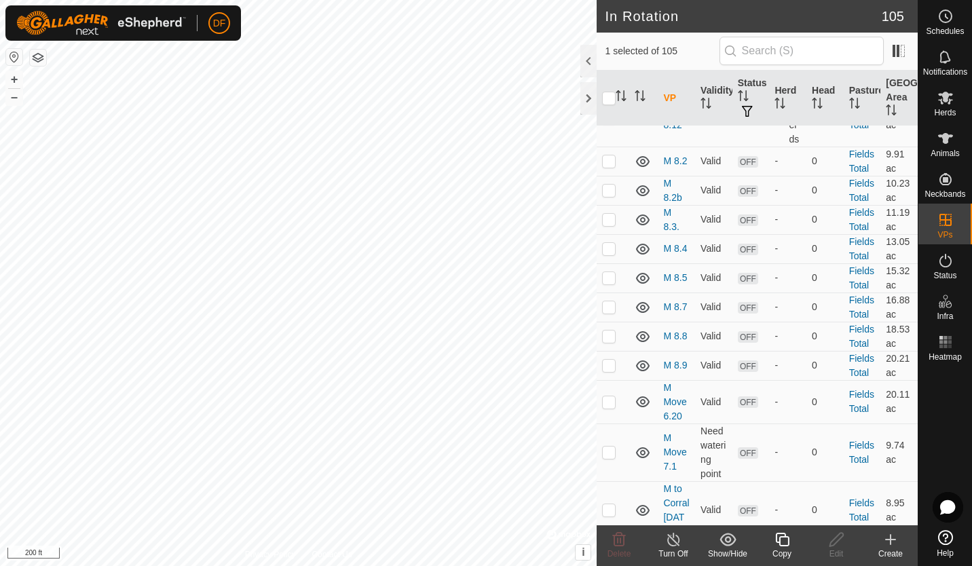
scroll to position [2222, 0]
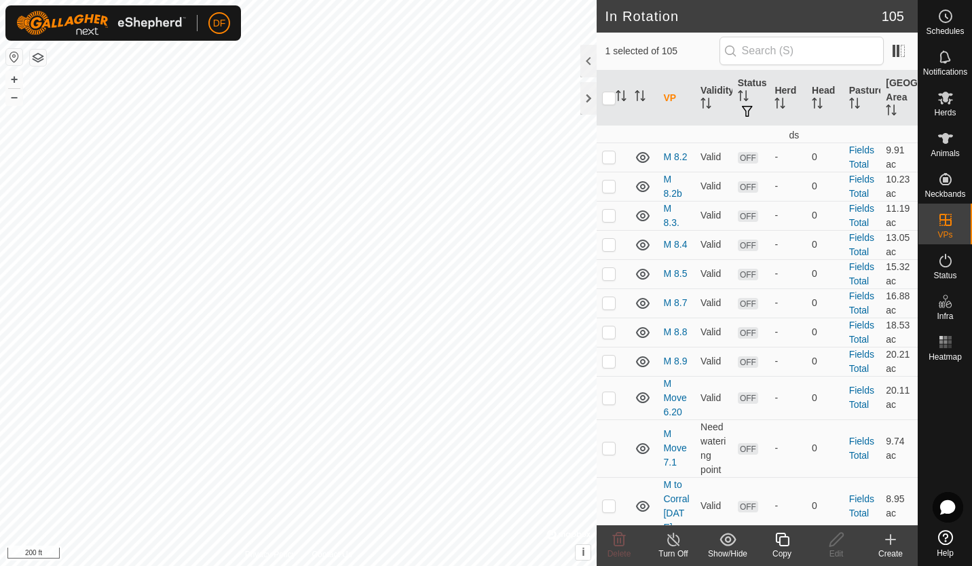
click at [609, 119] on p-checkbox at bounding box center [609, 113] width 14 height 11
checkbox input "true"
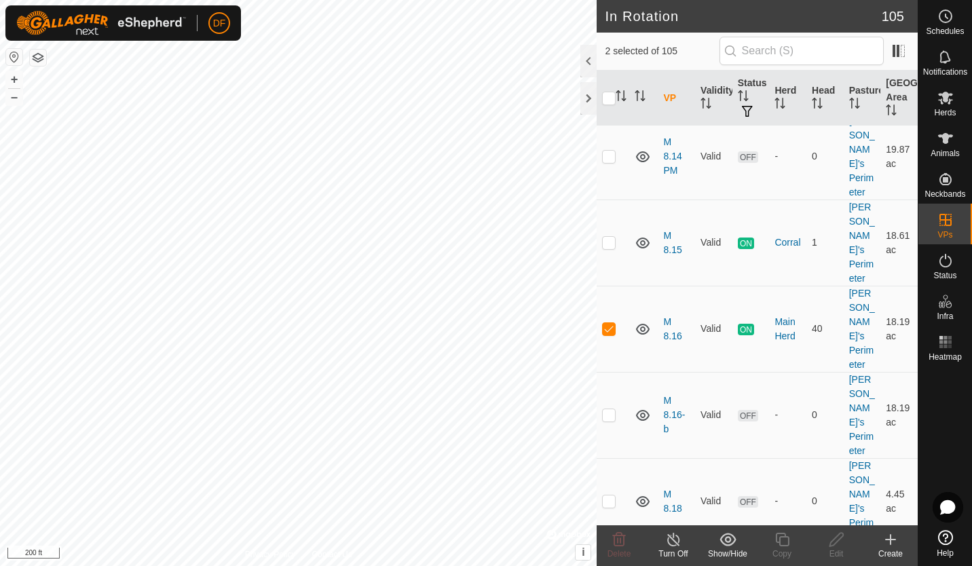
scroll to position [4812, 0]
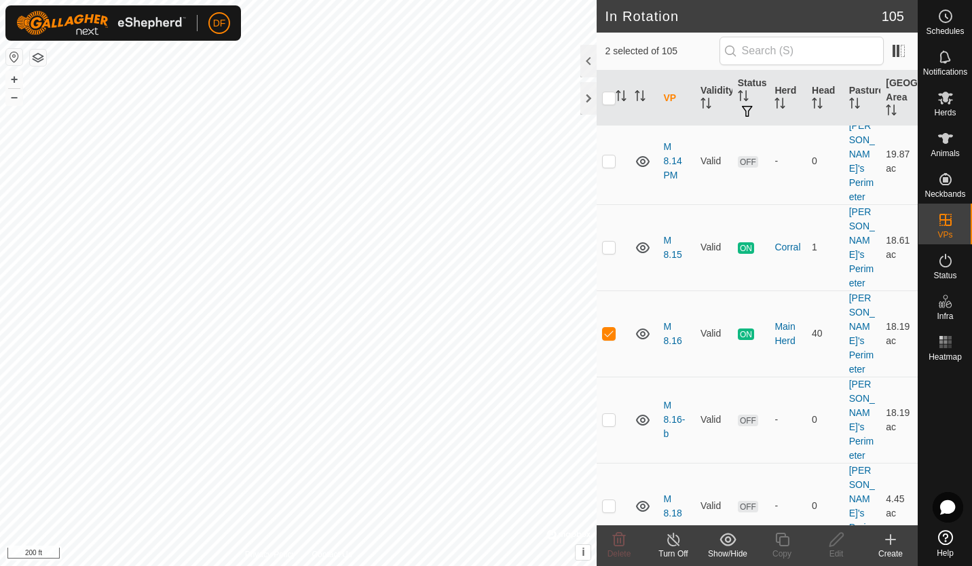
click at [609, 339] on p-checkbox at bounding box center [609, 333] width 14 height 11
click at [607, 339] on p-checkbox at bounding box center [609, 333] width 14 height 11
checkbox input "true"
click at [609, 252] on p-checkbox at bounding box center [609, 247] width 14 height 11
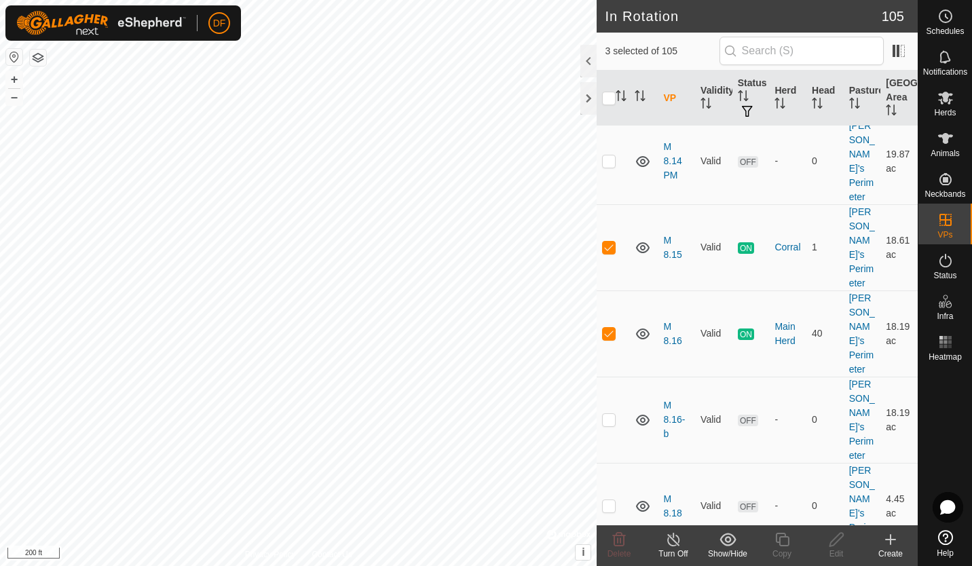
checkbox input "false"
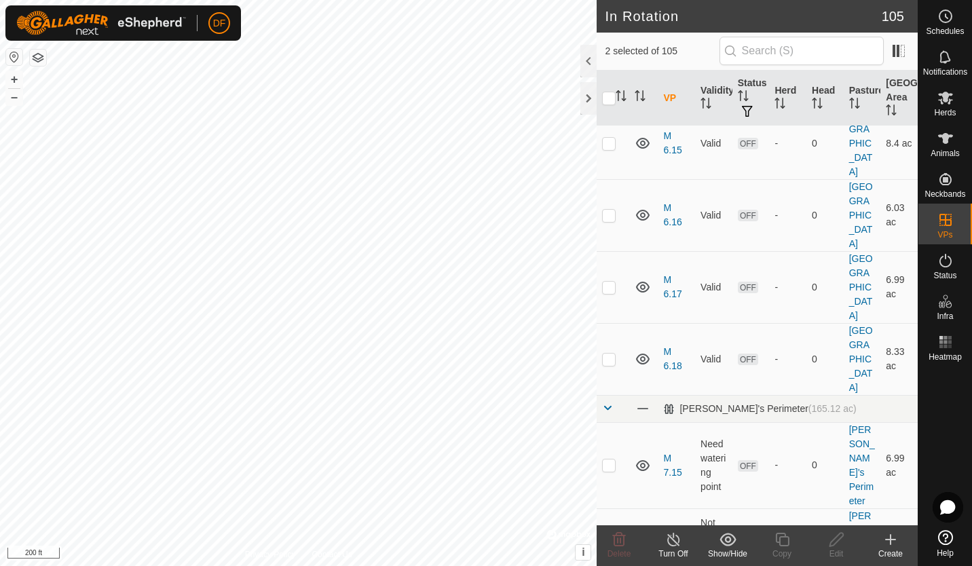
scroll to position [3569, 0]
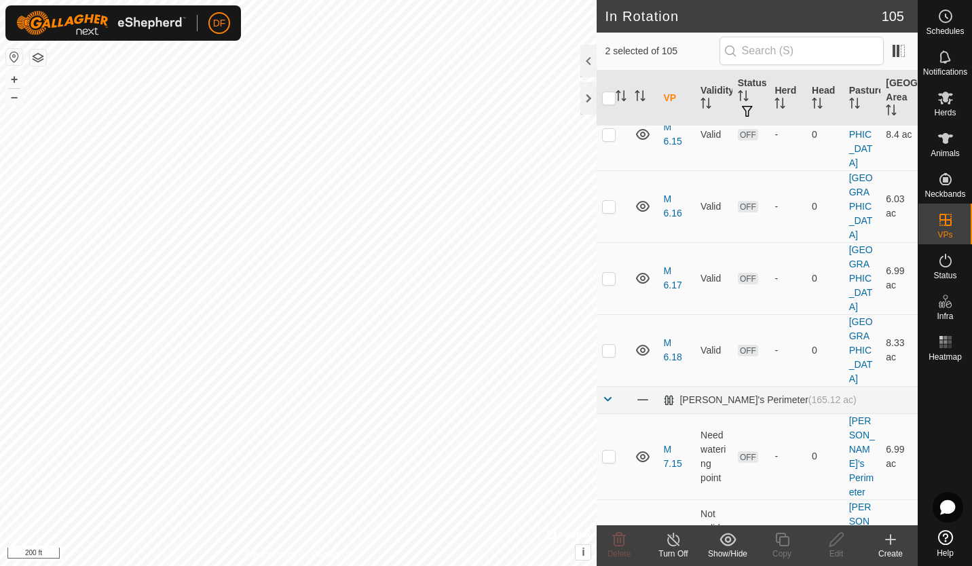
checkbox input "false"
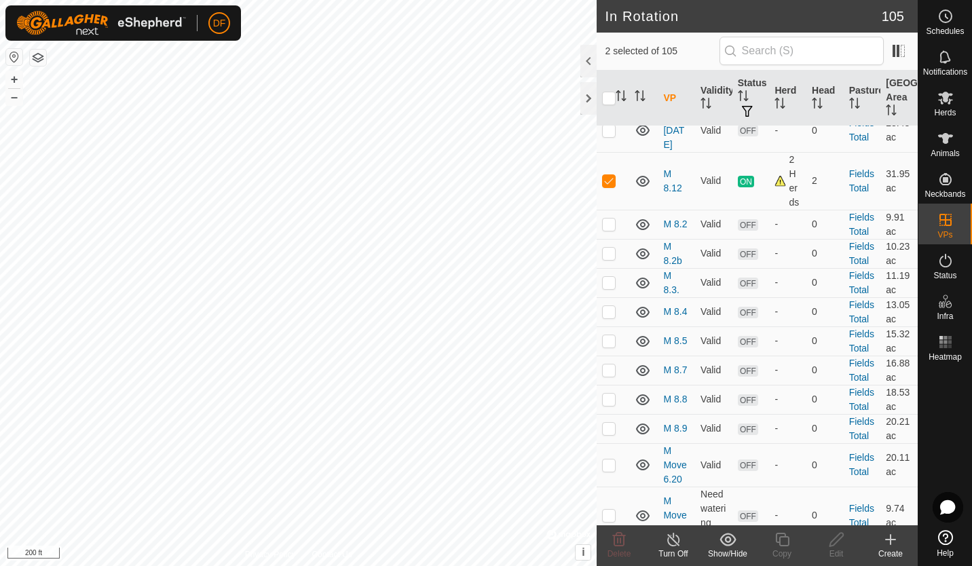
scroll to position [2165, 0]
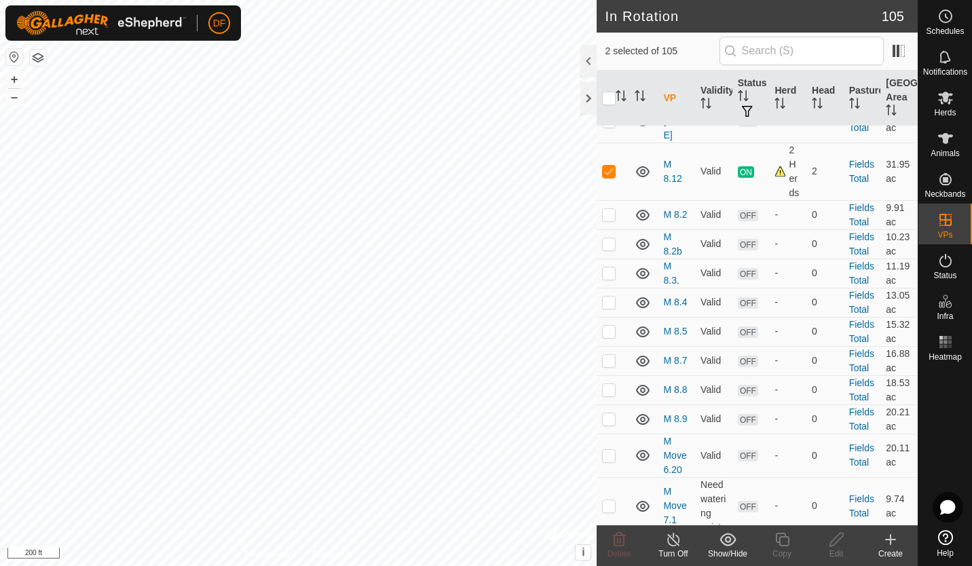
click at [609, 176] on p-checkbox at bounding box center [609, 171] width 14 height 11
checkbox input "false"
click at [947, 97] on icon at bounding box center [945, 98] width 15 height 13
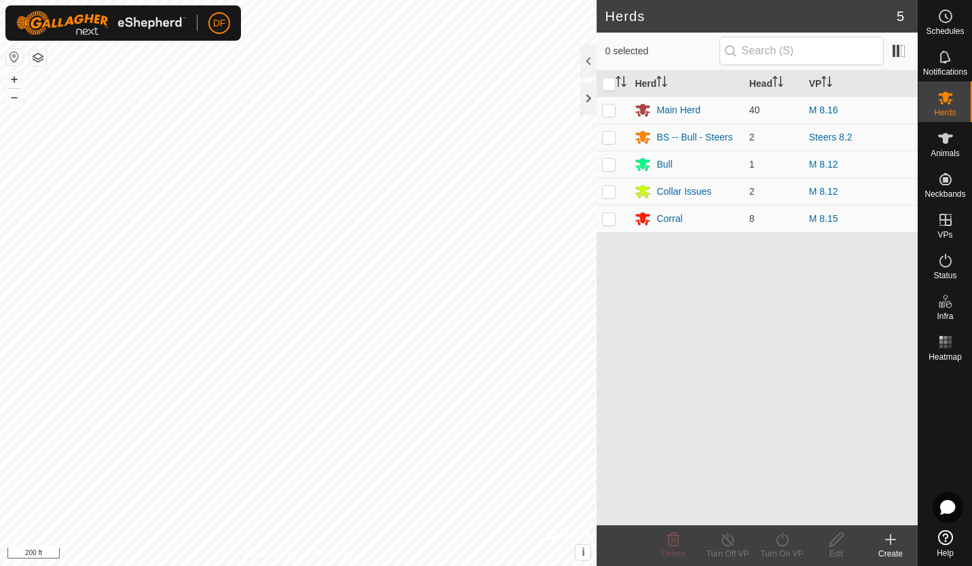
click at [692, 186] on div "Collar Issues" at bounding box center [683, 192] width 55 height 14
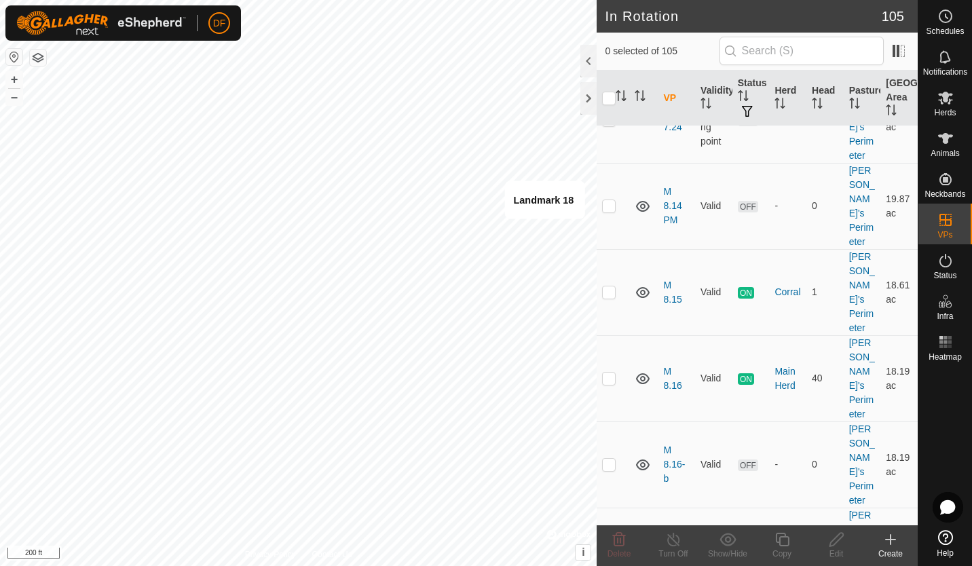
scroll to position [4803, 0]
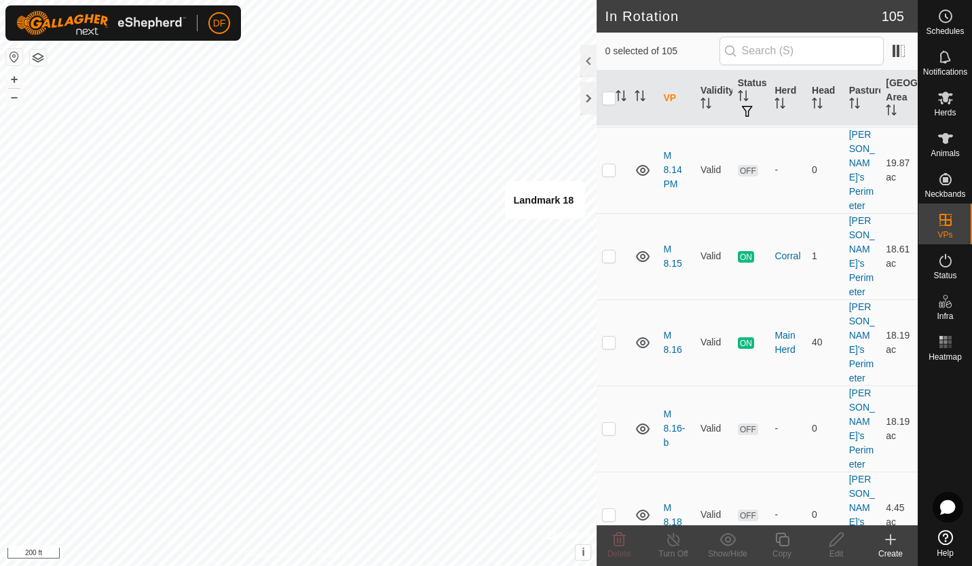
click at [609, 347] on p-checkbox at bounding box center [609, 342] width 14 height 11
click at [606, 347] on p-checkbox at bounding box center [609, 342] width 14 height 11
checkbox input "false"
click at [609, 433] on p-checkbox at bounding box center [609, 428] width 14 height 11
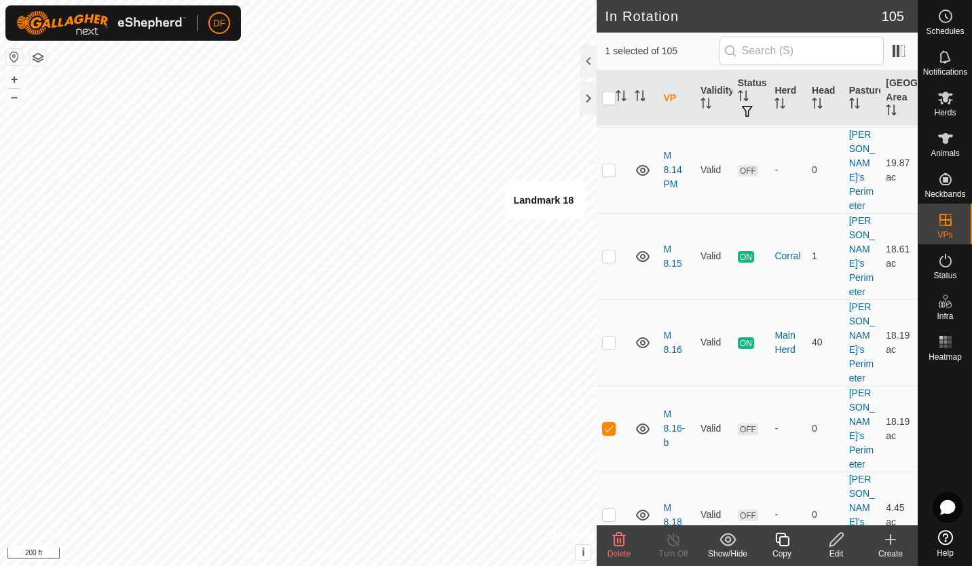
checkbox input "false"
click at [609, 347] on p-checkbox at bounding box center [609, 342] width 14 height 11
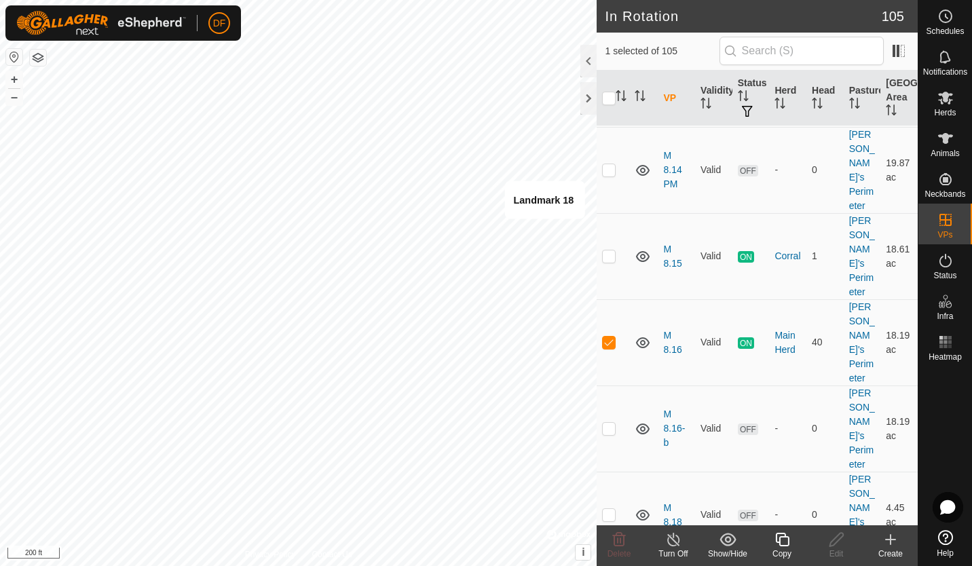
checkbox input "false"
click at [609, 434] on p-checkbox at bounding box center [609, 428] width 14 height 11
checkbox input "false"
click at [607, 347] on p-checkbox at bounding box center [609, 342] width 14 height 11
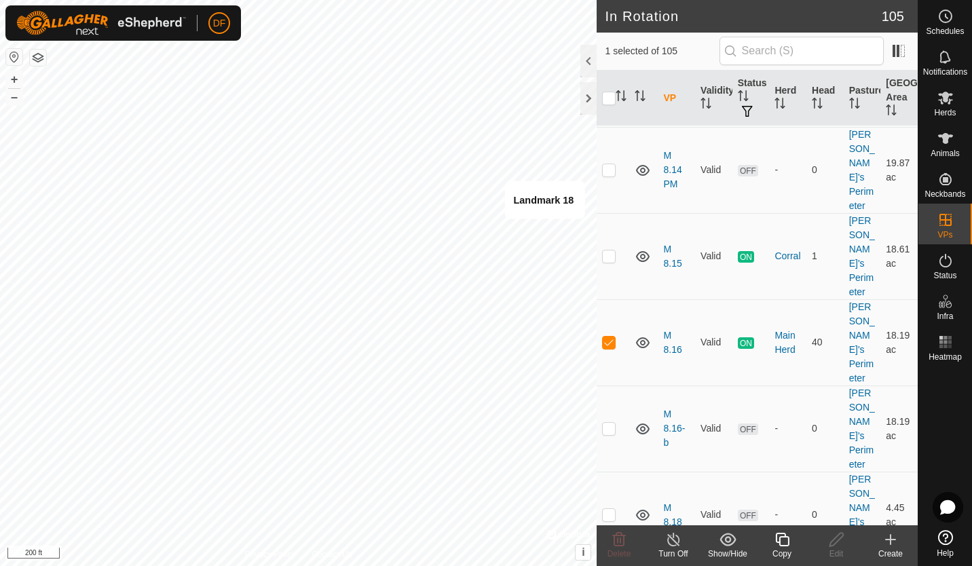
click at [607, 347] on p-checkbox at bounding box center [609, 342] width 14 height 11
checkbox input "false"
click at [609, 434] on p-checkbox at bounding box center [609, 428] width 14 height 11
checkbox input "true"
click at [833, 541] on icon at bounding box center [836, 539] width 17 height 16
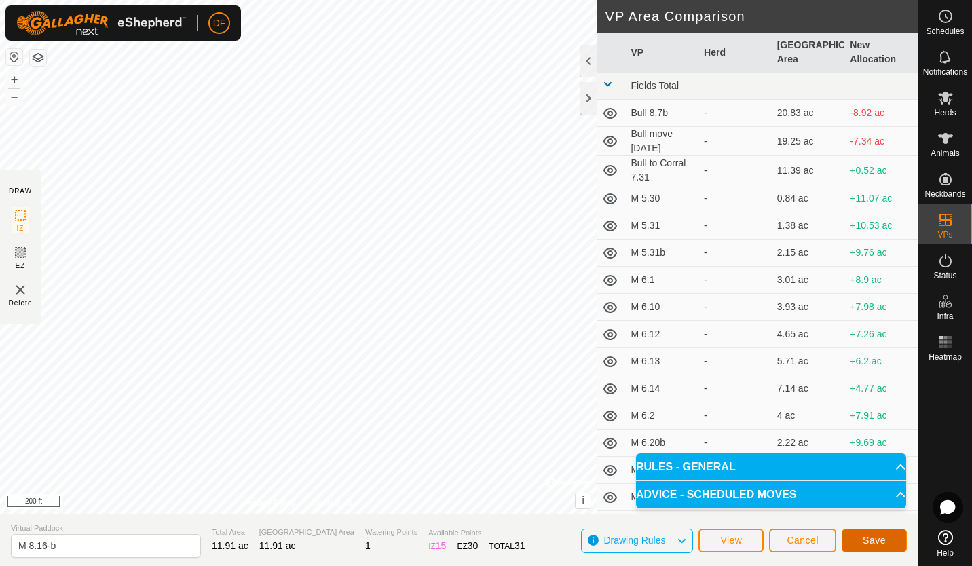
click at [872, 544] on span "Save" at bounding box center [873, 540] width 23 height 11
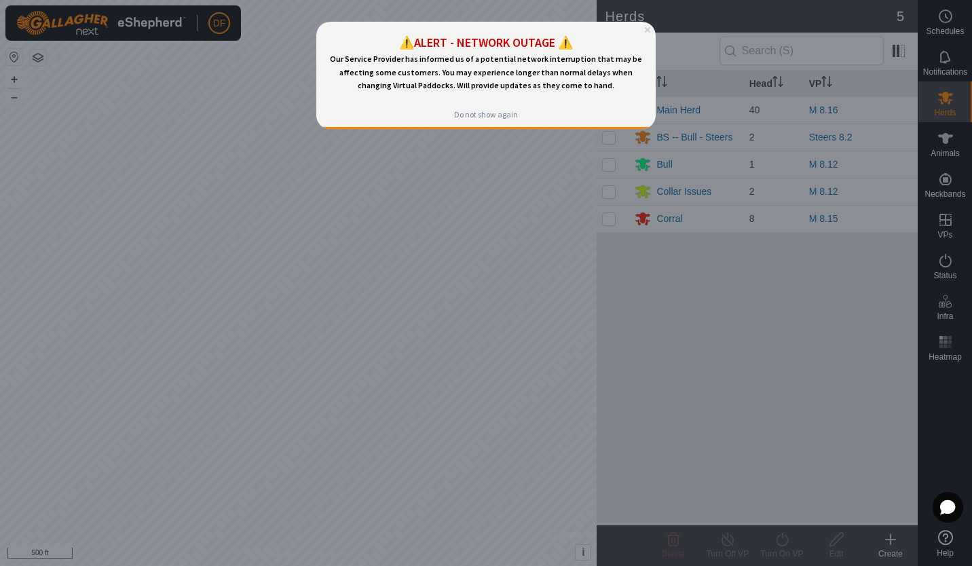
click at [646, 31] on icon "Close Preview" at bounding box center [647, 29] width 5 height 5
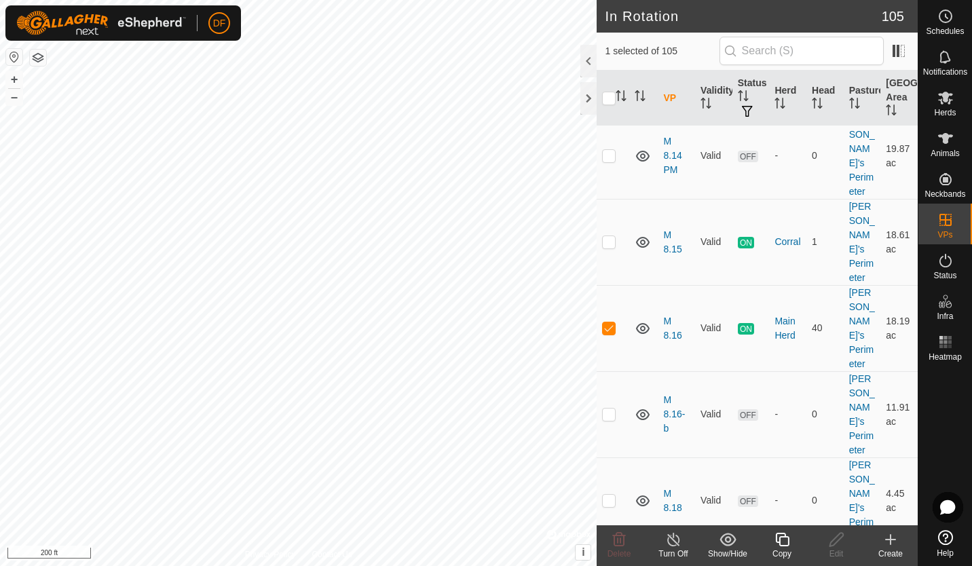
scroll to position [4835, 0]
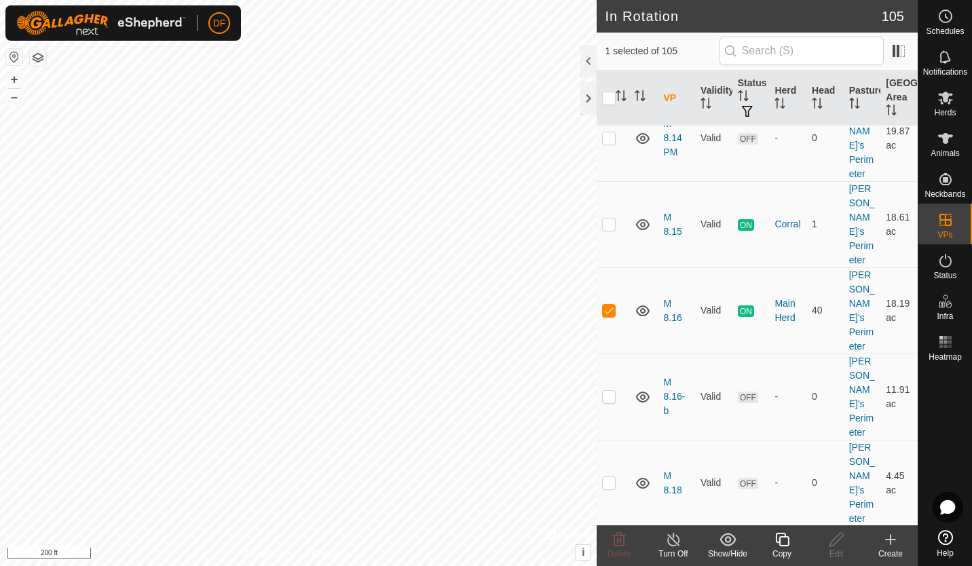
click at [780, 539] on icon at bounding box center [782, 539] width 17 height 16
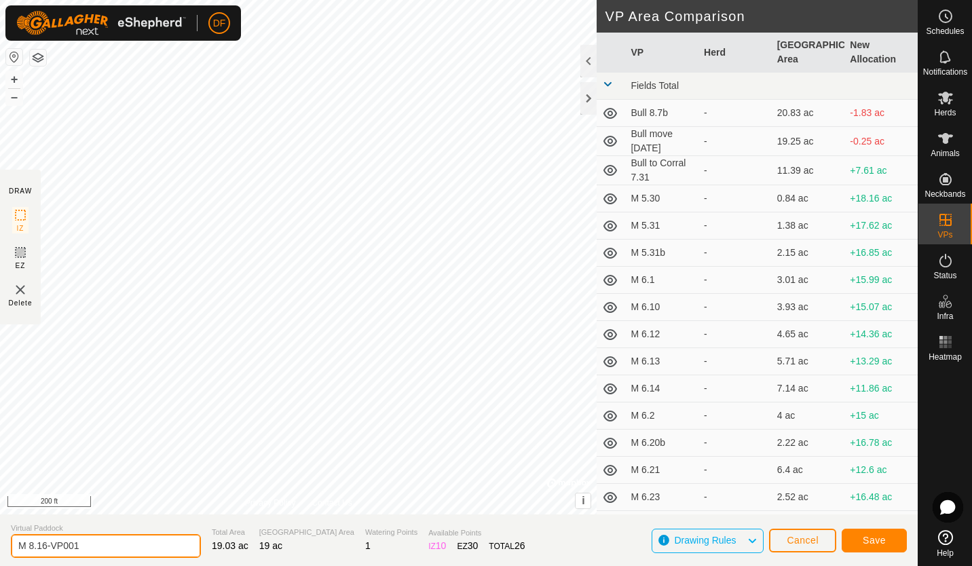
click at [87, 544] on input "M 8.16-VP001" at bounding box center [106, 546] width 190 height 24
type input "M 8.16-VP002"
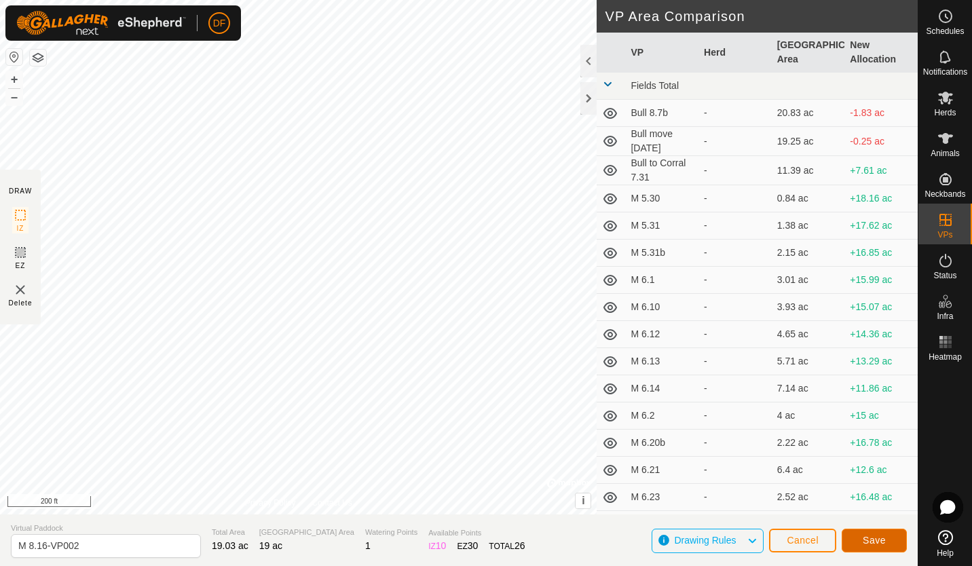
click at [881, 536] on span "Save" at bounding box center [873, 540] width 23 height 11
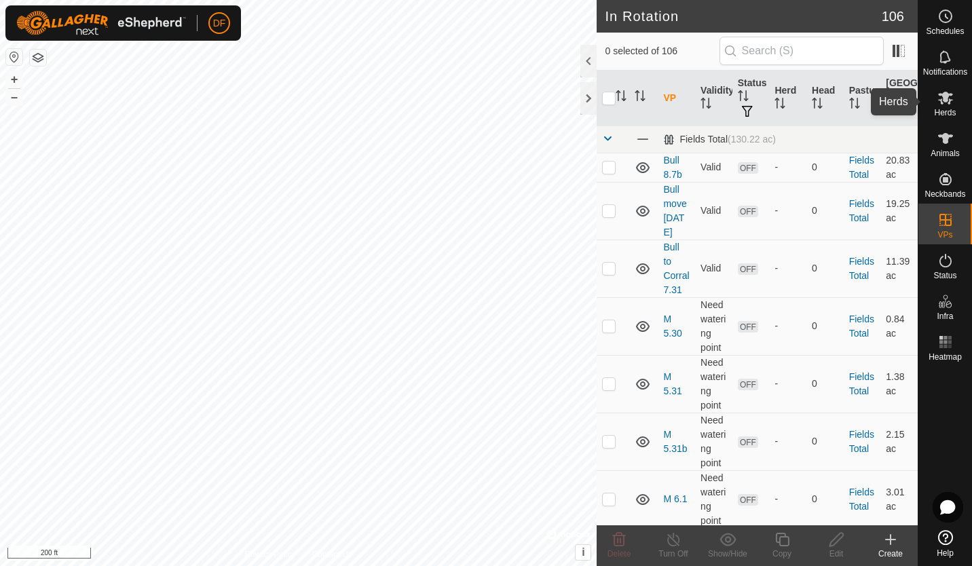
click at [943, 103] on icon at bounding box center [945, 98] width 15 height 13
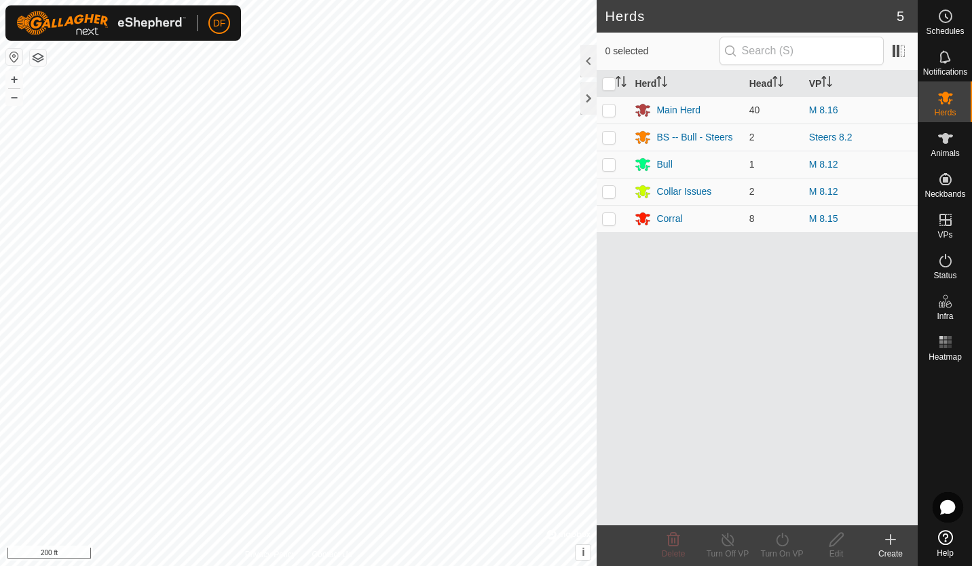
click at [611, 108] on p-checkbox at bounding box center [609, 110] width 14 height 11
checkbox input "true"
click at [778, 540] on icon at bounding box center [782, 539] width 17 height 16
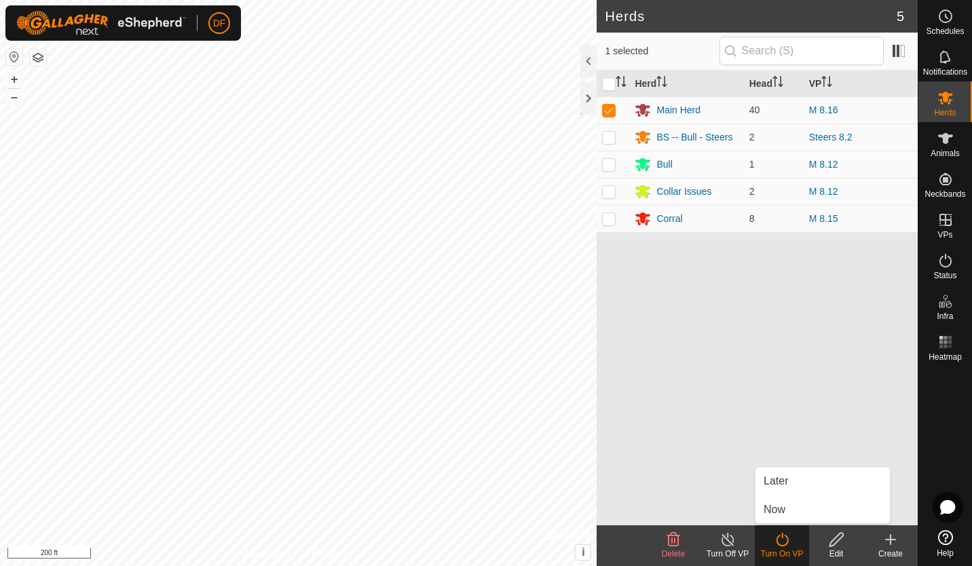
click at [782, 512] on link "Now" at bounding box center [822, 509] width 134 height 27
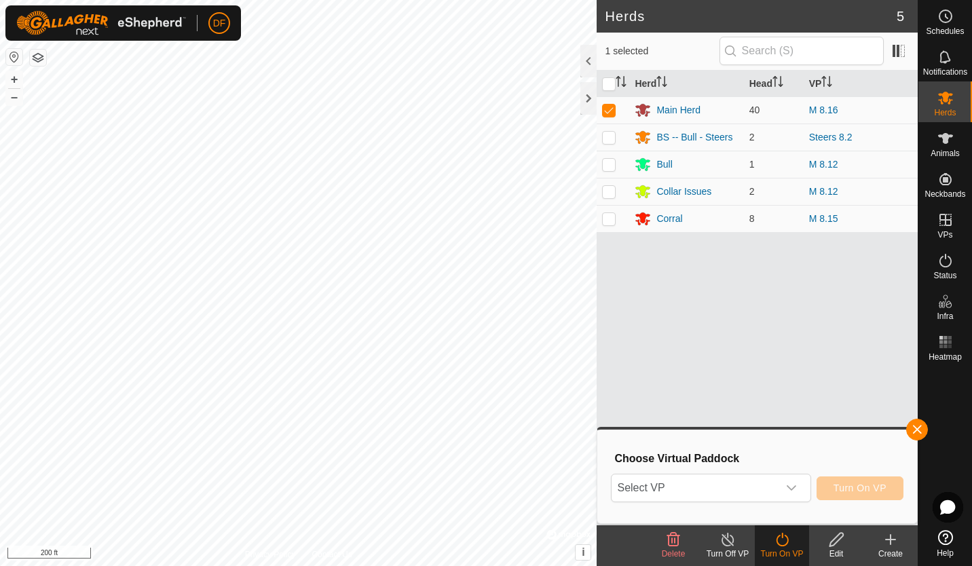
click at [793, 488] on icon "dropdown trigger" at bounding box center [791, 487] width 11 height 11
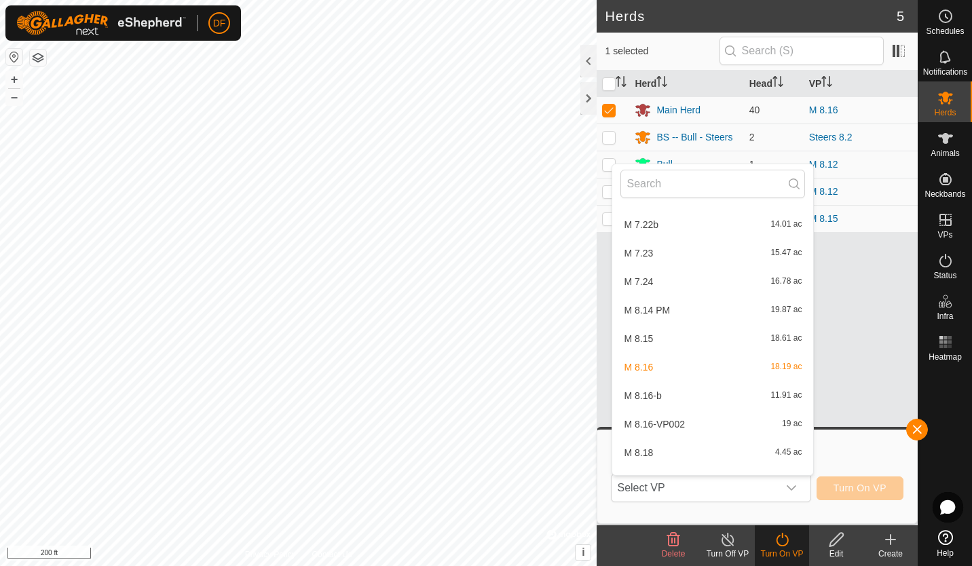
scroll to position [2664, 0]
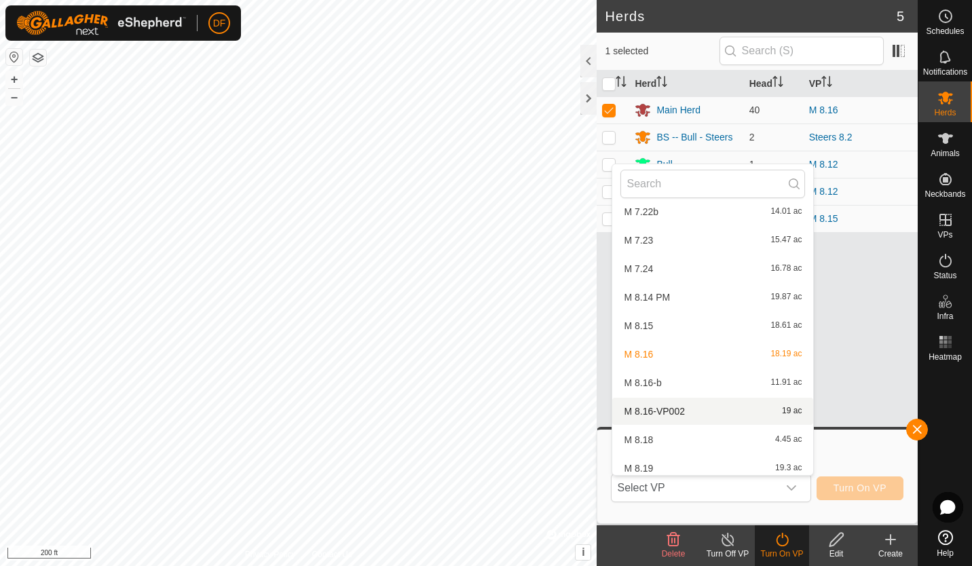
click at [664, 411] on li "M 8.16-VP002 19 ac" at bounding box center [712, 411] width 201 height 27
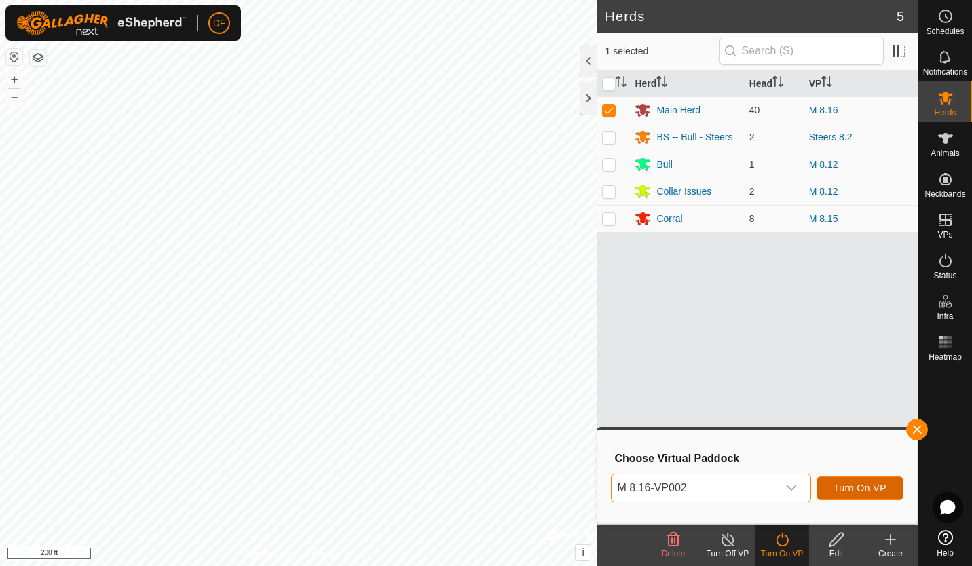
click at [857, 487] on span "Turn On VP" at bounding box center [859, 487] width 53 height 11
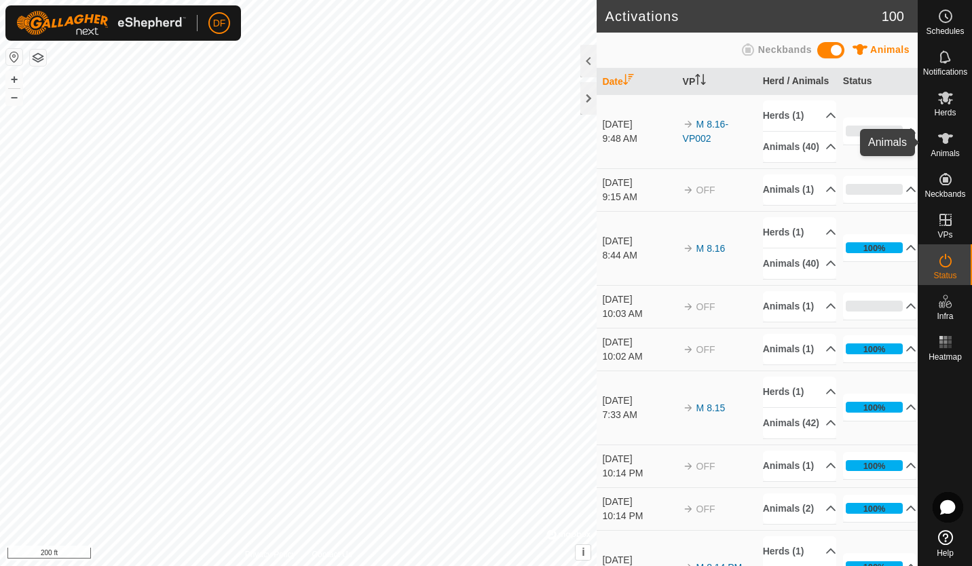
click at [945, 136] on icon at bounding box center [945, 138] width 15 height 11
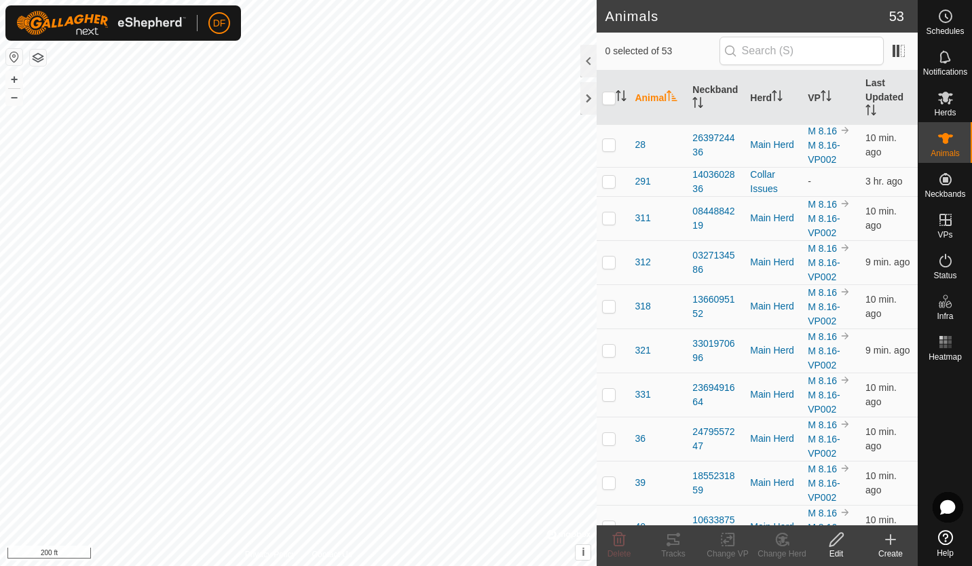
scroll to position [452, 0]
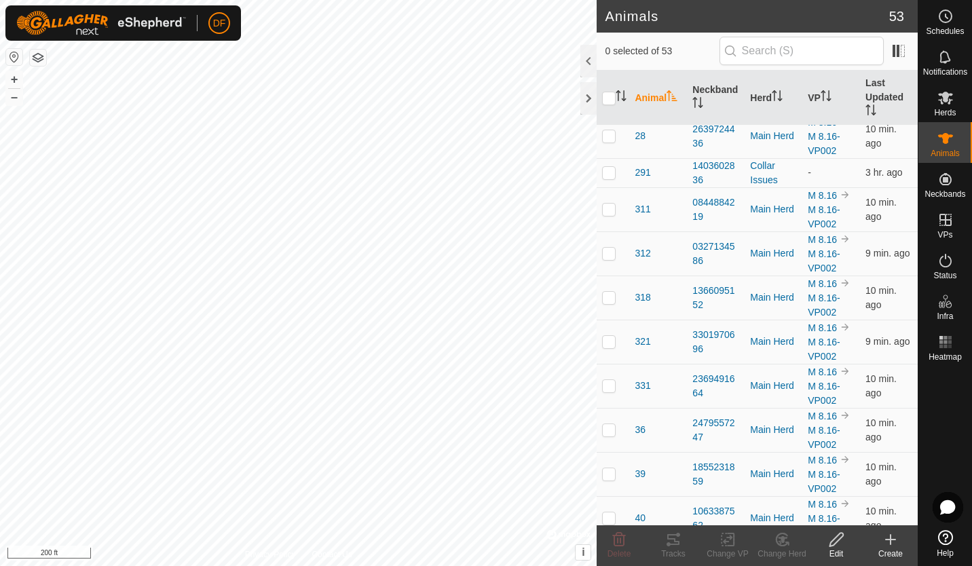
click at [611, 214] on p-checkbox at bounding box center [609, 209] width 14 height 11
checkbox input "true"
